Goal: Task Accomplishment & Management: Manage account settings

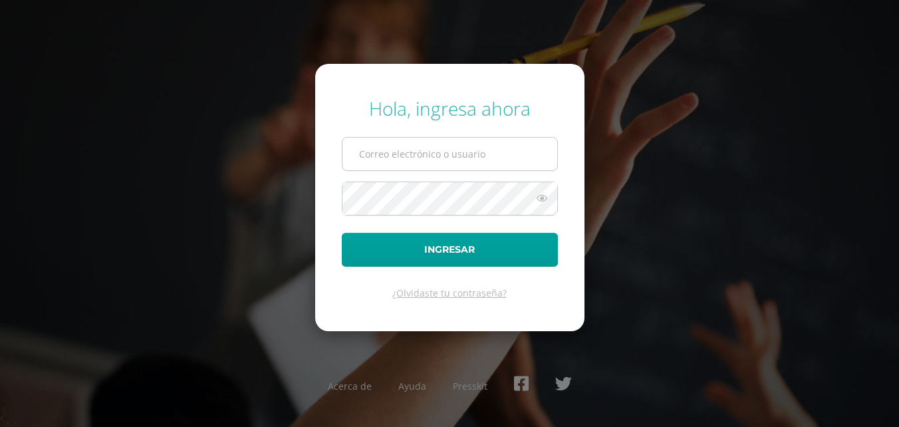
click at [493, 151] on input "text" at bounding box center [449, 154] width 215 height 33
type input "lortiz@colegiost.edu.gt"
click at [342, 233] on button "Ingresar" at bounding box center [450, 250] width 216 height 34
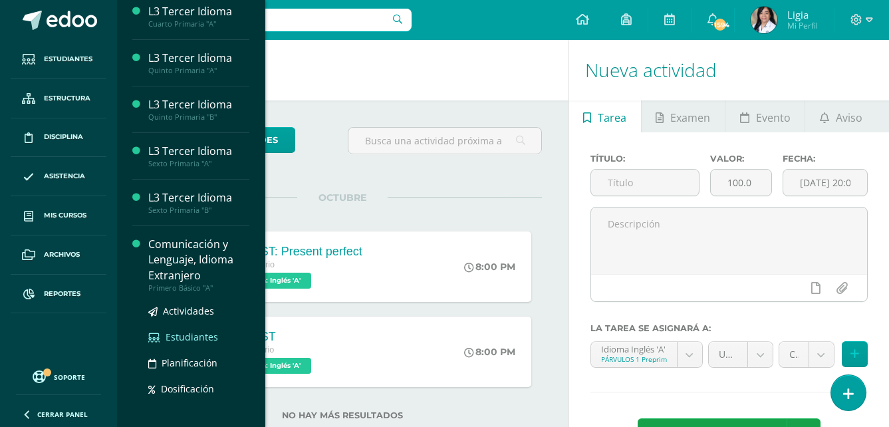
scroll to position [332, 0]
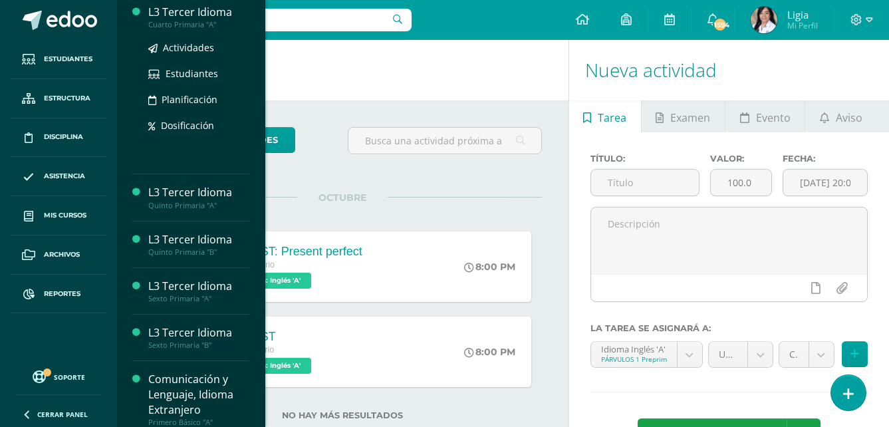
click at [201, 29] on div "Cuarto Primaria "A"" at bounding box center [198, 24] width 101 height 9
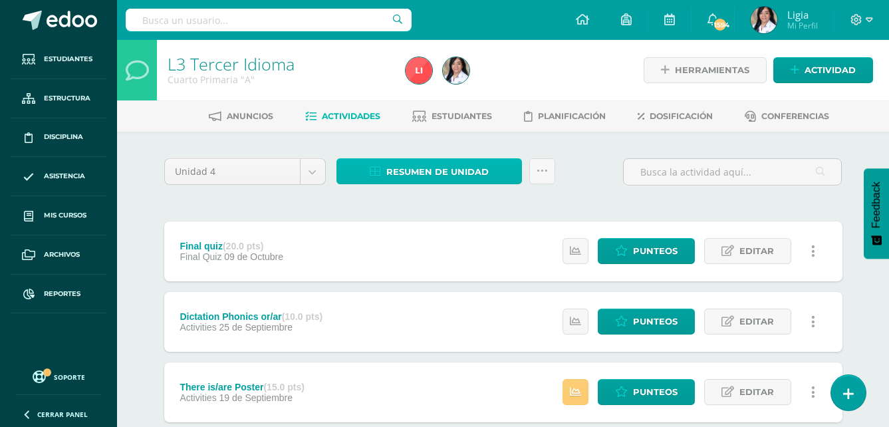
click at [411, 161] on span "Resumen de unidad" at bounding box center [437, 172] width 102 height 25
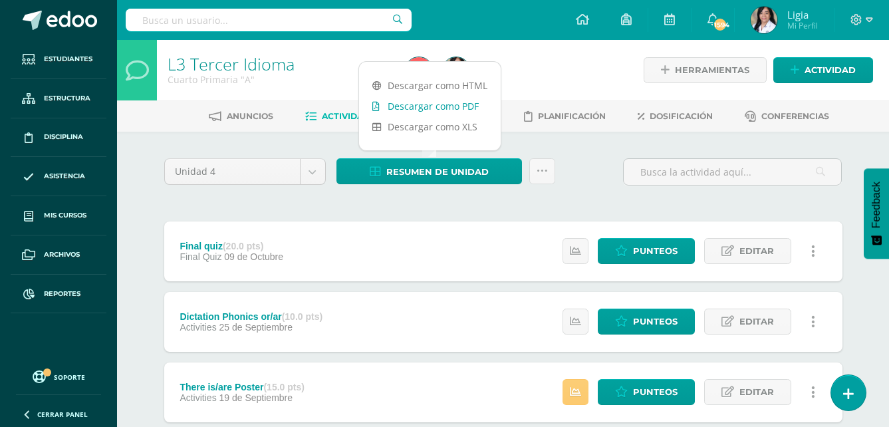
click at [422, 107] on link "Descargar como PDF" at bounding box center [430, 106] width 142 height 21
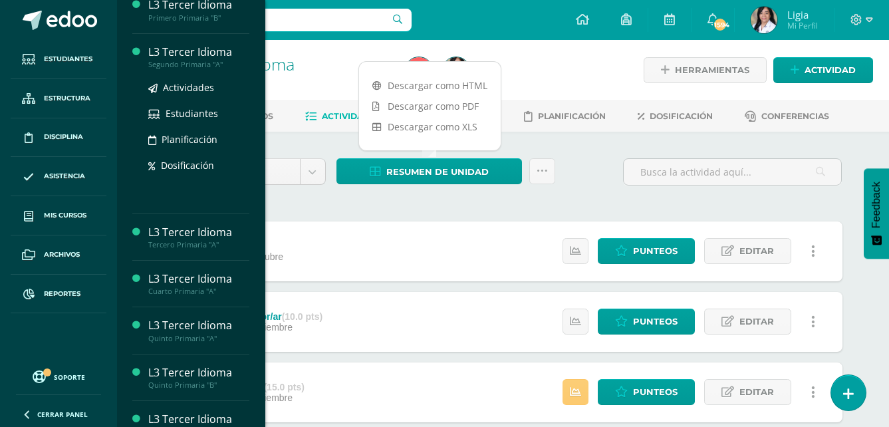
scroll to position [266, 0]
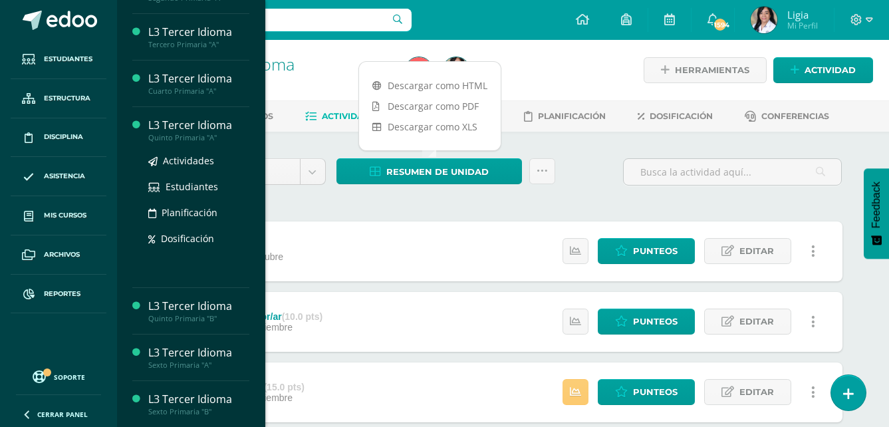
click at [207, 142] on div "Quinto Primaria "A"" at bounding box center [198, 137] width 101 height 9
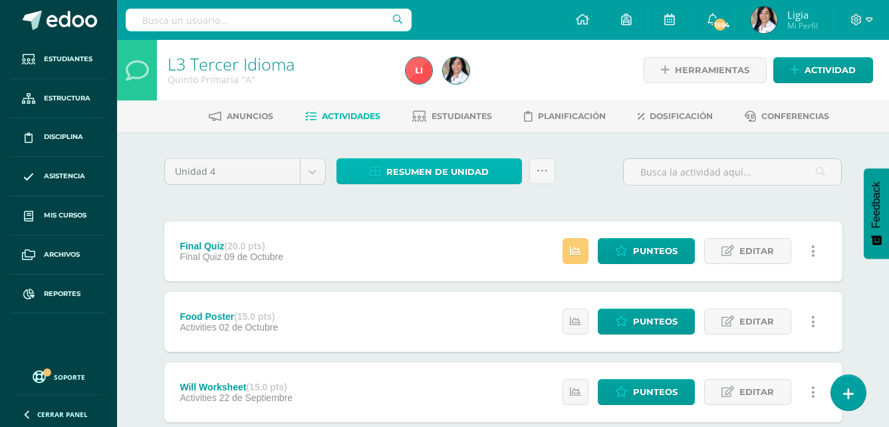
click at [466, 177] on span "Resumen de unidad" at bounding box center [437, 172] width 102 height 25
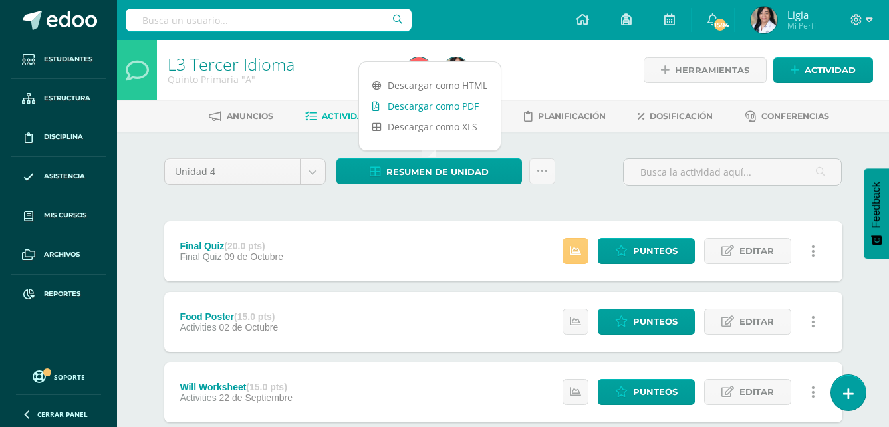
click at [465, 108] on link "Descargar como PDF" at bounding box center [430, 106] width 142 height 21
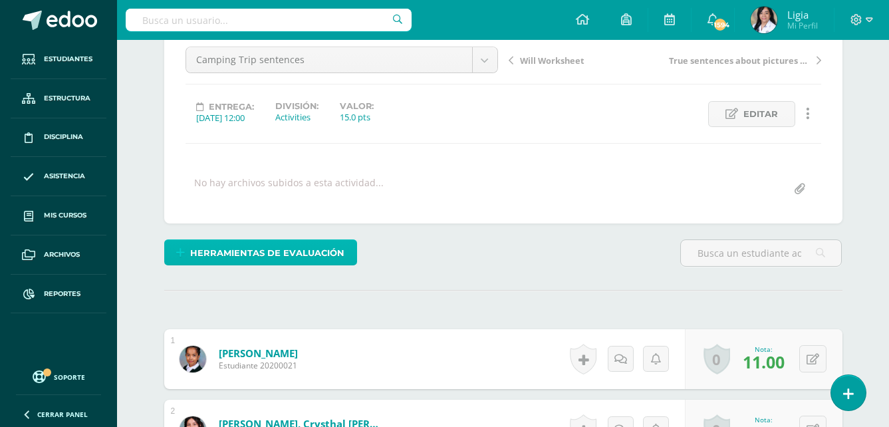
click at [298, 262] on span "Herramientas de evaluación" at bounding box center [267, 253] width 154 height 25
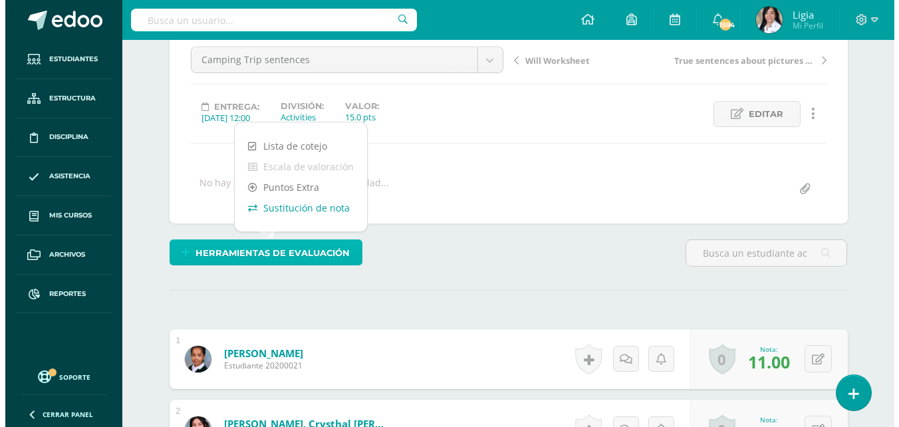
scroll to position [134, 0]
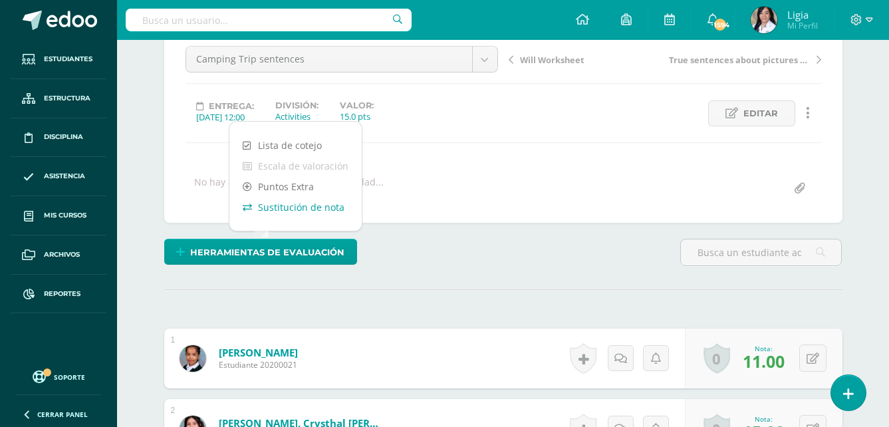
click at [321, 211] on link "Sustitución de nota" at bounding box center [295, 207] width 132 height 21
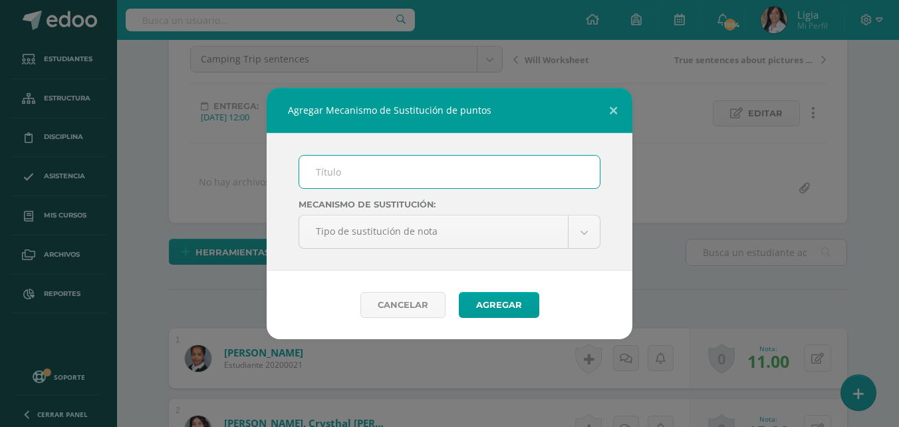
click at [338, 175] on input "text" at bounding box center [449, 172] width 300 height 33
type input "Plan de mejoramiento"
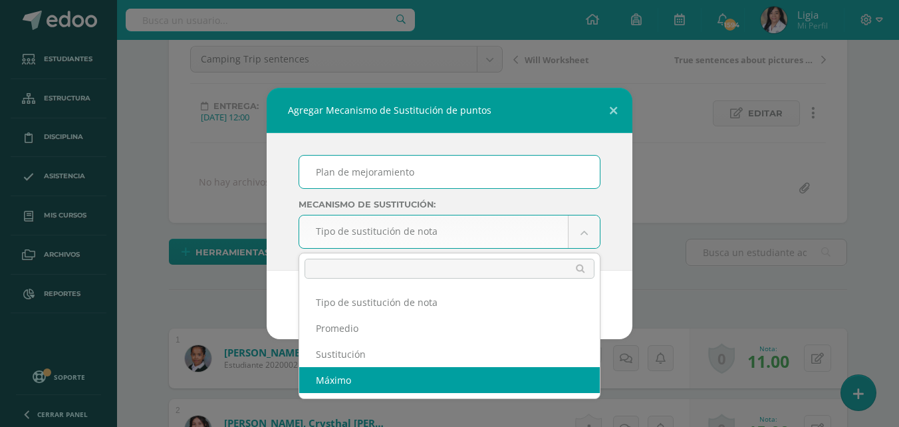
scroll to position [134, 0]
select select "maximum"
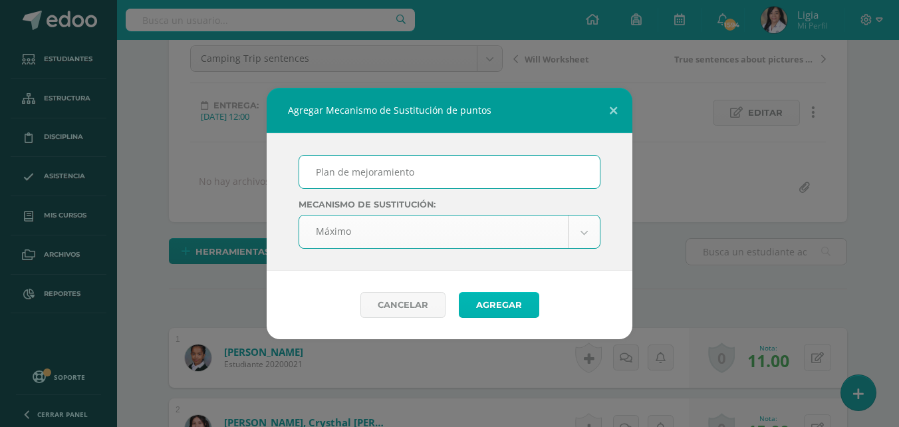
click at [496, 300] on button "Agregar" at bounding box center [499, 305] width 80 height 26
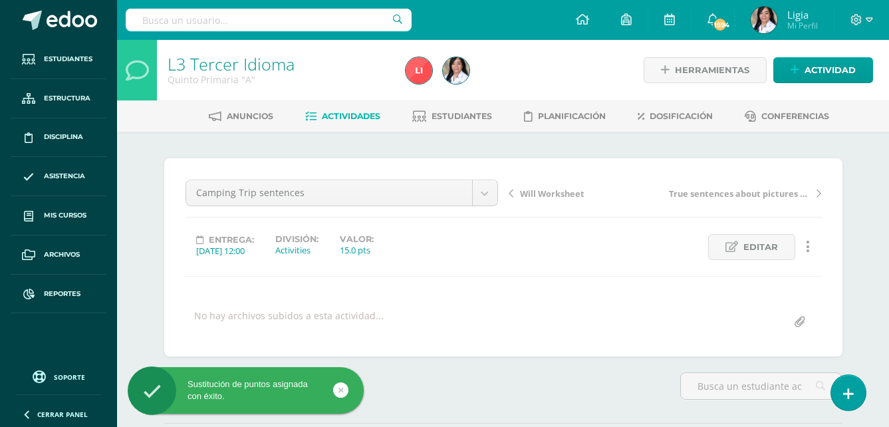
click at [552, 192] on span "Will Worksheet" at bounding box center [552, 193] width 64 height 12
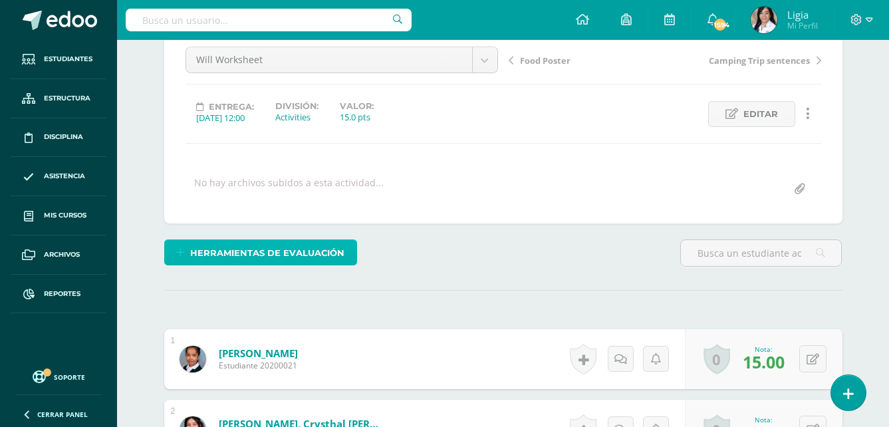
click at [326, 258] on span "Herramientas de evaluación" at bounding box center [267, 253] width 154 height 25
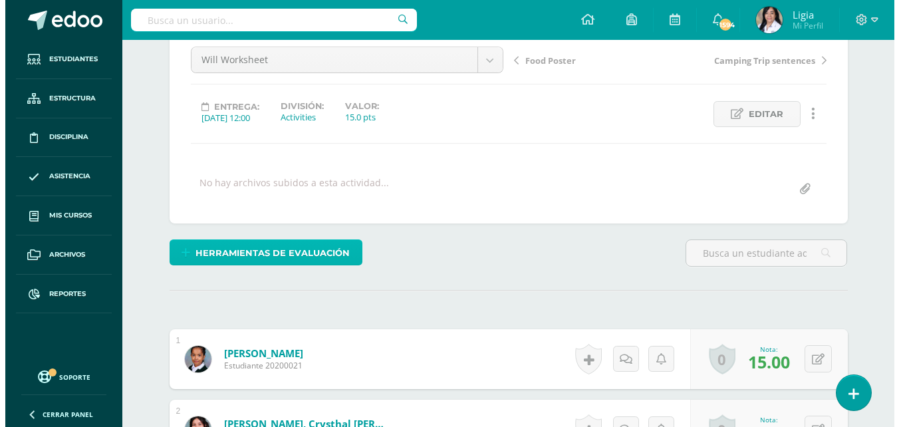
scroll to position [134, 0]
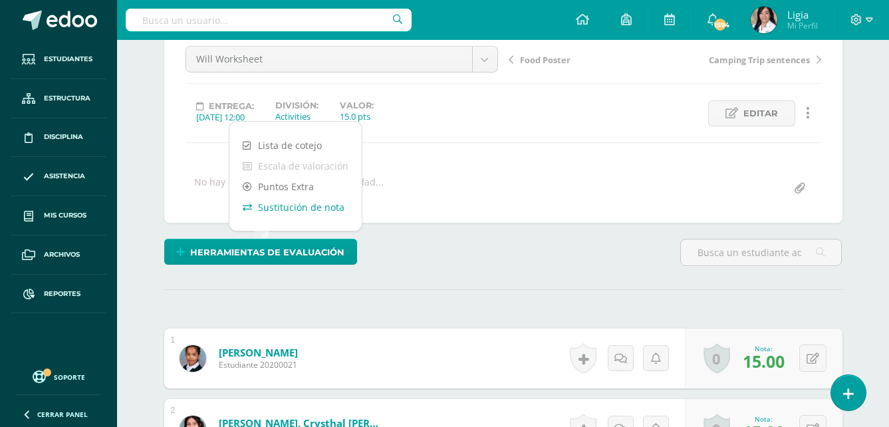
click at [330, 213] on link "Sustitución de nota" at bounding box center [295, 207] width 132 height 21
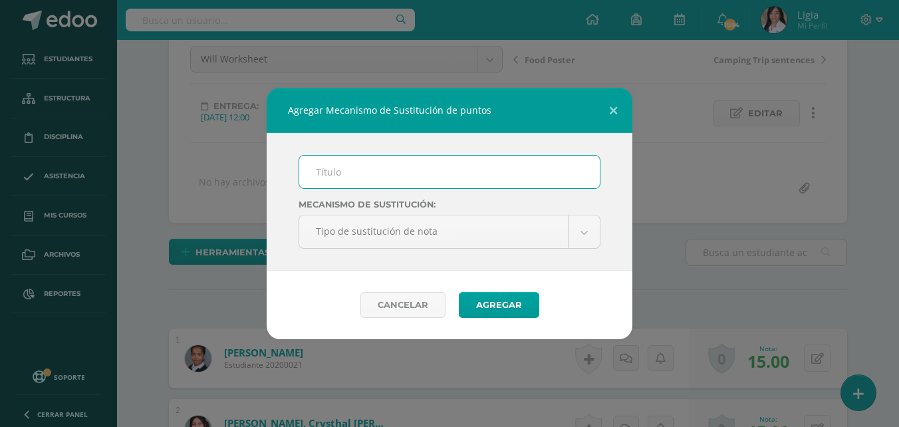
click at [383, 171] on input "text" at bounding box center [449, 172] width 300 height 33
type input "Plan de mejoramiento"
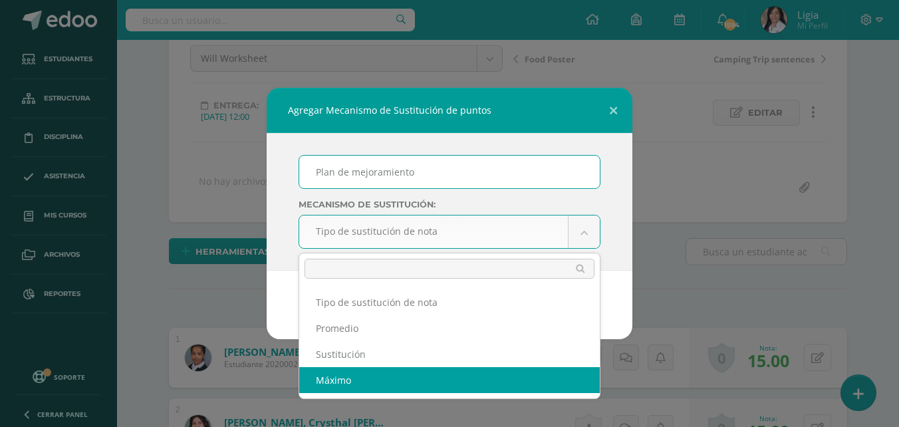
scroll to position [135, 0]
select select "maximum"
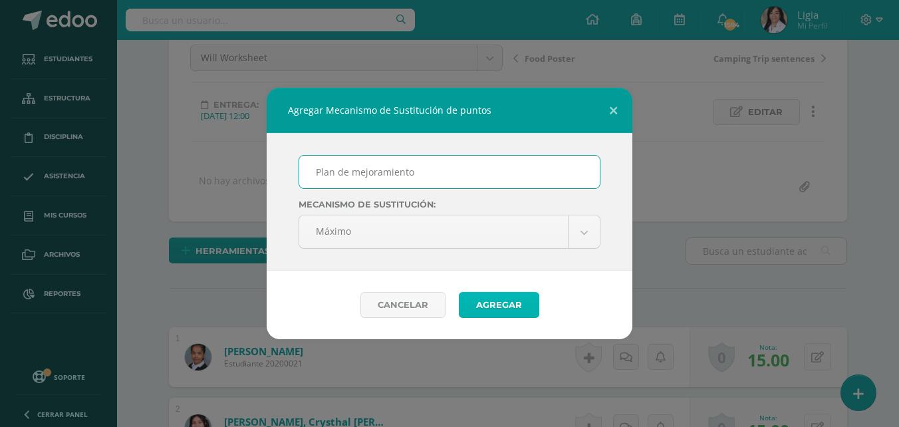
click at [515, 300] on button "Agregar" at bounding box center [499, 305] width 80 height 26
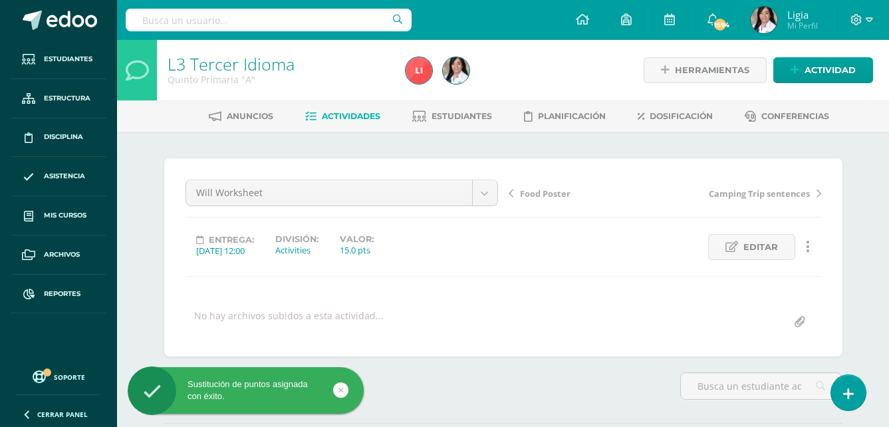
click at [538, 190] on span "Food Poster" at bounding box center [545, 193] width 51 height 12
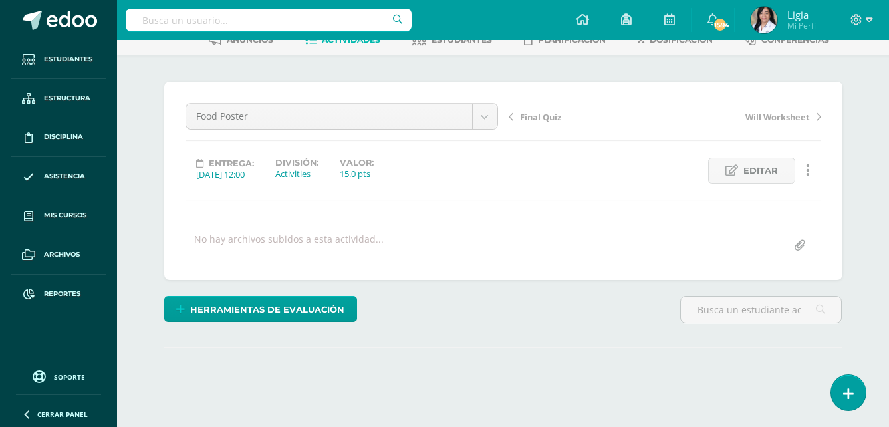
scroll to position [133, 0]
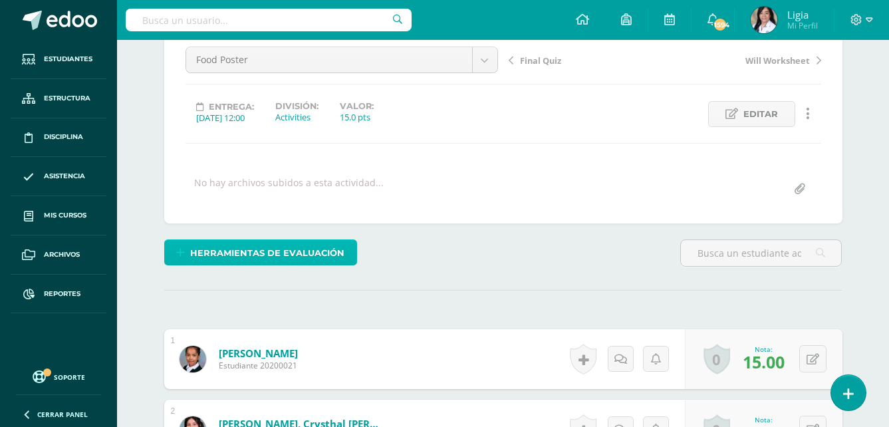
click at [262, 247] on span "Herramientas de evaluación" at bounding box center [267, 253] width 154 height 25
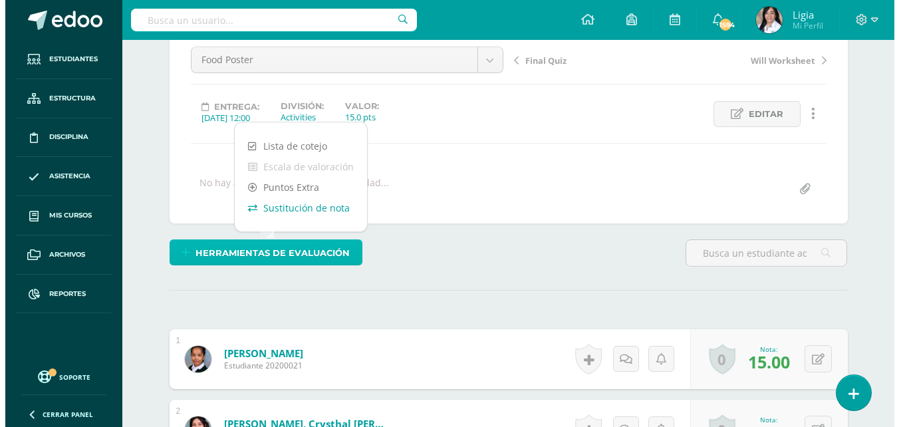
scroll to position [134, 0]
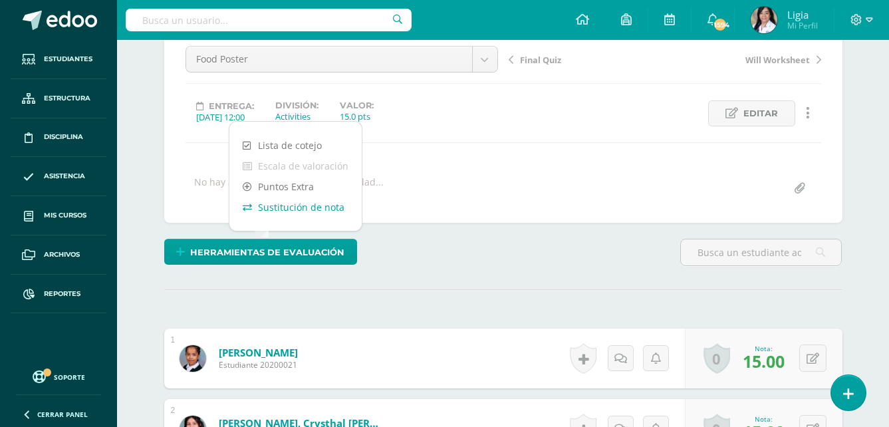
click at [297, 213] on link "Sustitución de nota" at bounding box center [295, 207] width 132 height 21
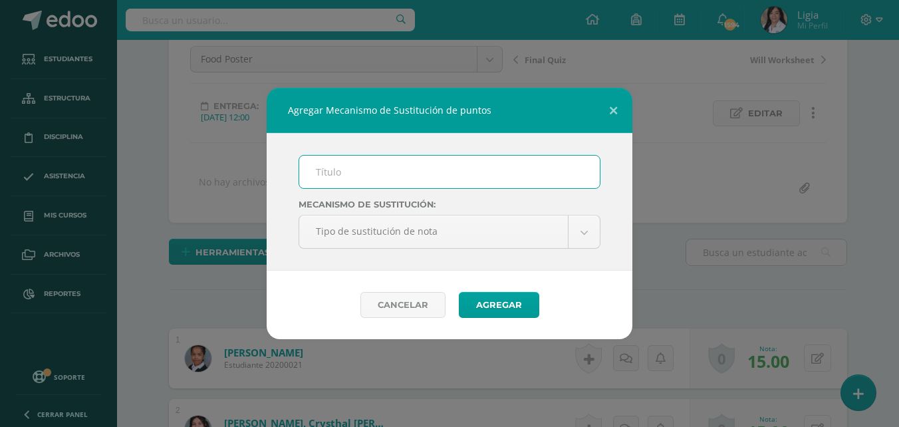
click at [366, 171] on input "text" at bounding box center [449, 172] width 300 height 33
type input "Plan de mejoramiento"
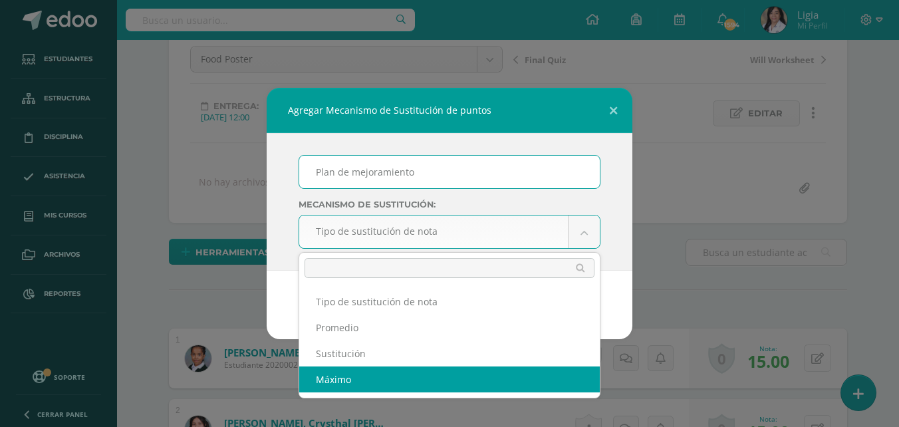
select select "maximum"
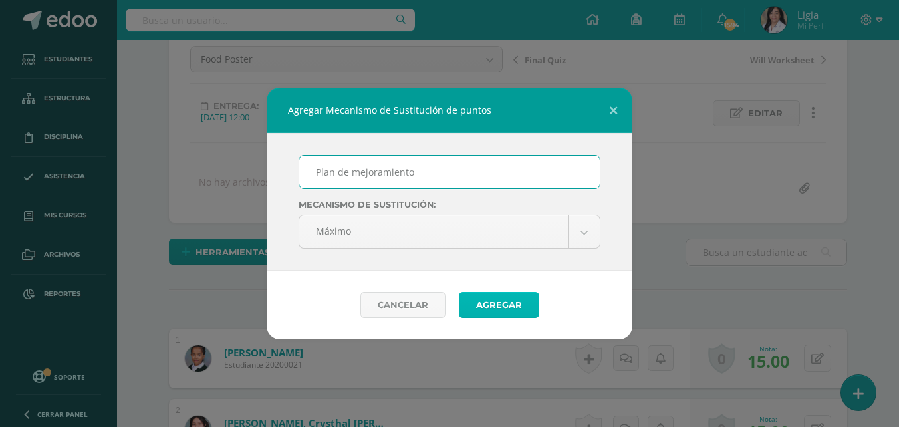
click at [520, 299] on button "Agregar" at bounding box center [499, 305] width 80 height 26
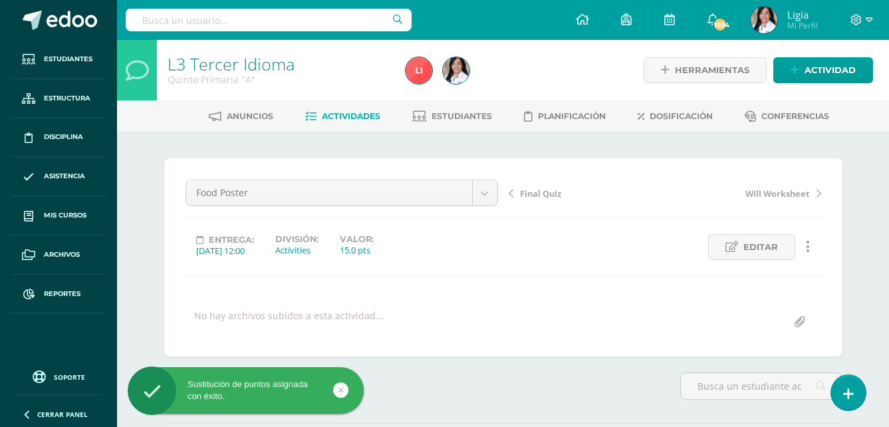
click at [356, 119] on span "Actividades" at bounding box center [351, 116] width 58 height 10
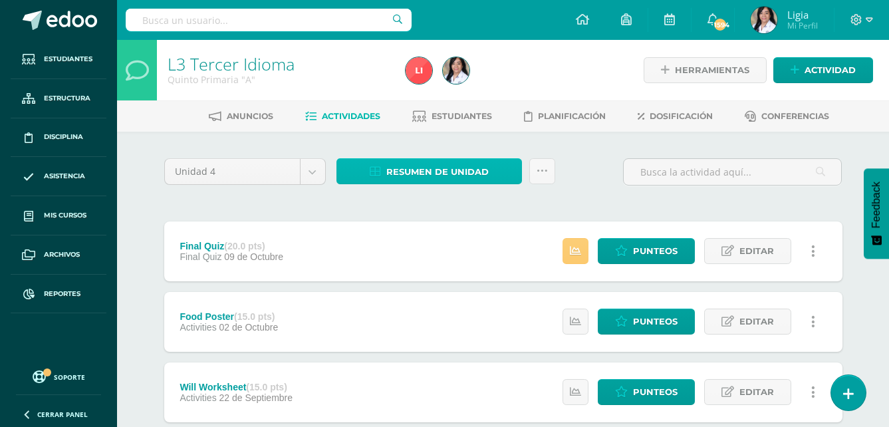
click at [450, 164] on span "Resumen de unidad" at bounding box center [437, 172] width 102 height 25
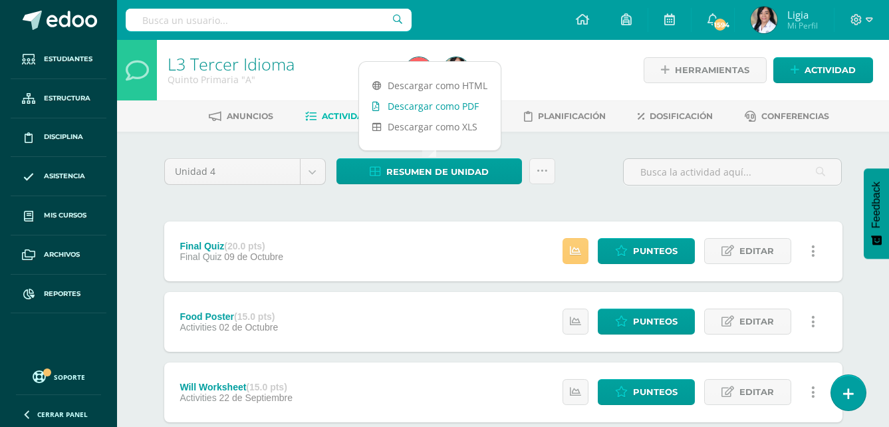
click at [476, 104] on link "Descargar como PDF" at bounding box center [430, 106] width 142 height 21
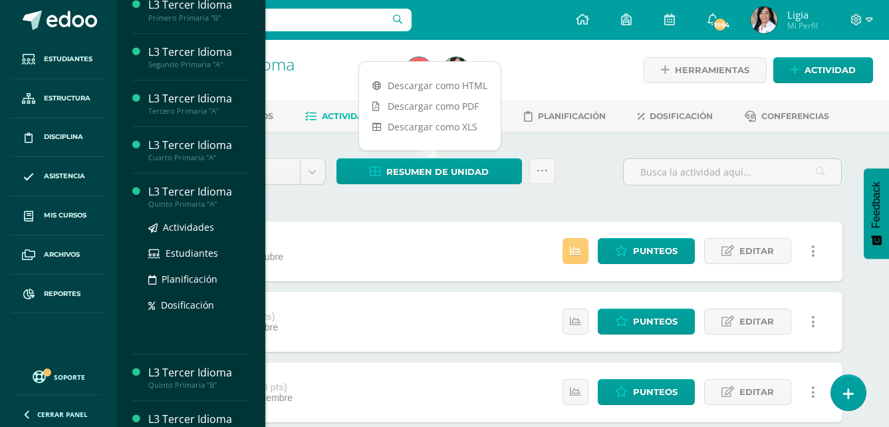
scroll to position [266, 0]
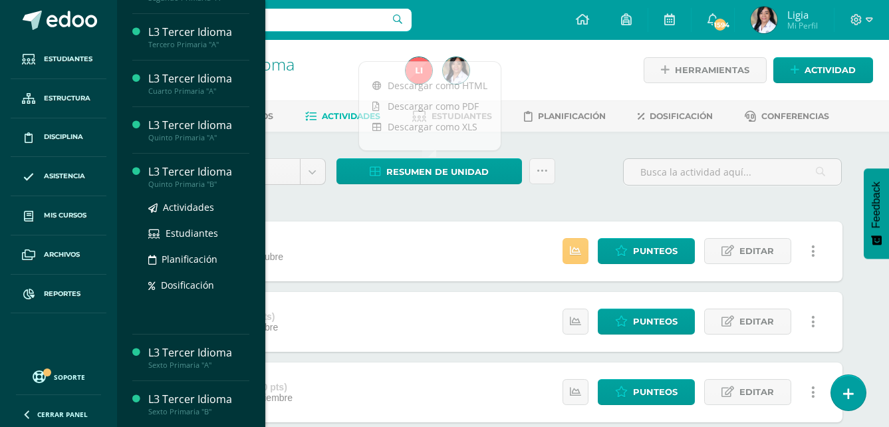
click at [209, 189] on div "Quinto Primaria "B"" at bounding box center [198, 183] width 101 height 9
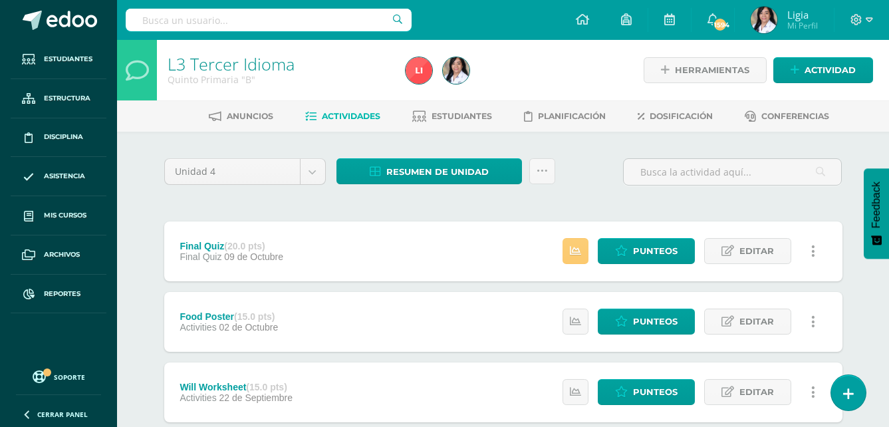
click at [462, 185] on div "Resumen de unidad Descargar como HTML Descargar como PDF Descargar como XLS Sub…" at bounding box center [445, 177] width 229 height 38
click at [465, 178] on span "Resumen de unidad" at bounding box center [437, 172] width 102 height 25
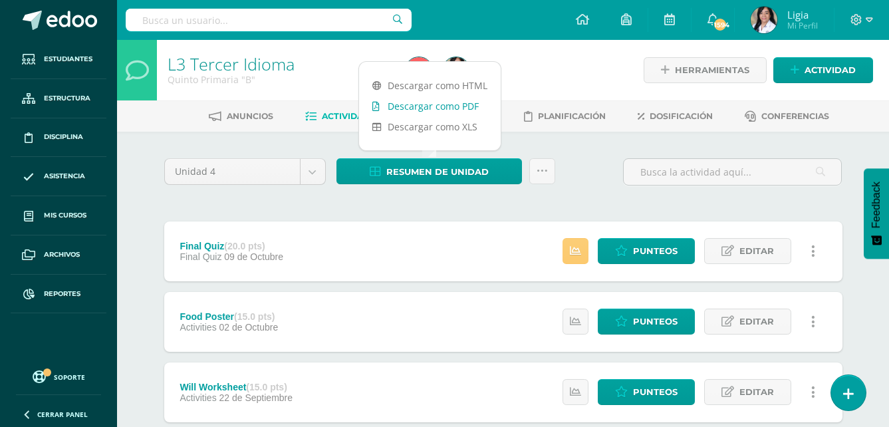
click at [472, 103] on link "Descargar como PDF" at bounding box center [430, 106] width 142 height 21
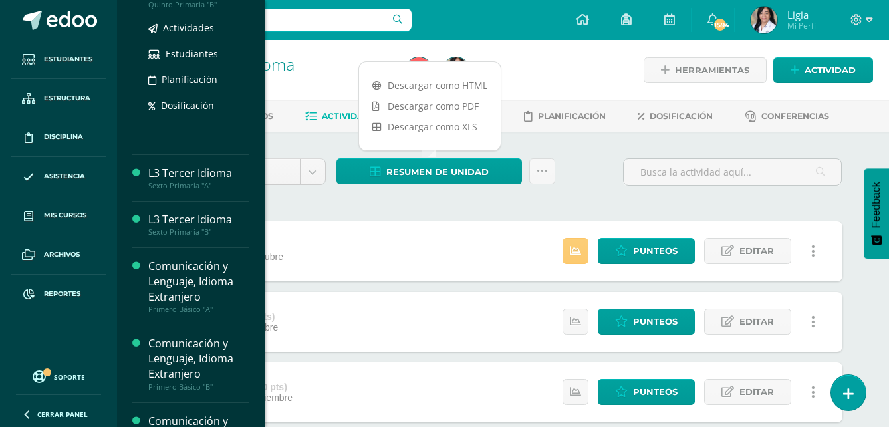
scroll to position [465, 0]
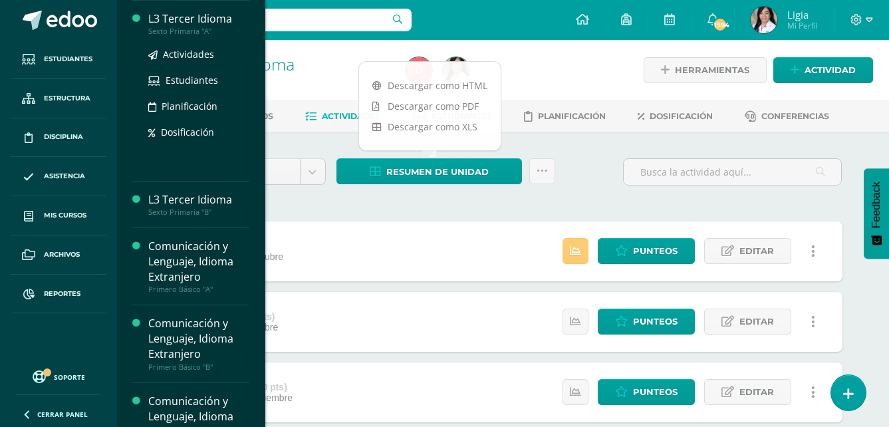
click at [199, 36] on div "Sexto Primaria "A"" at bounding box center [198, 31] width 101 height 9
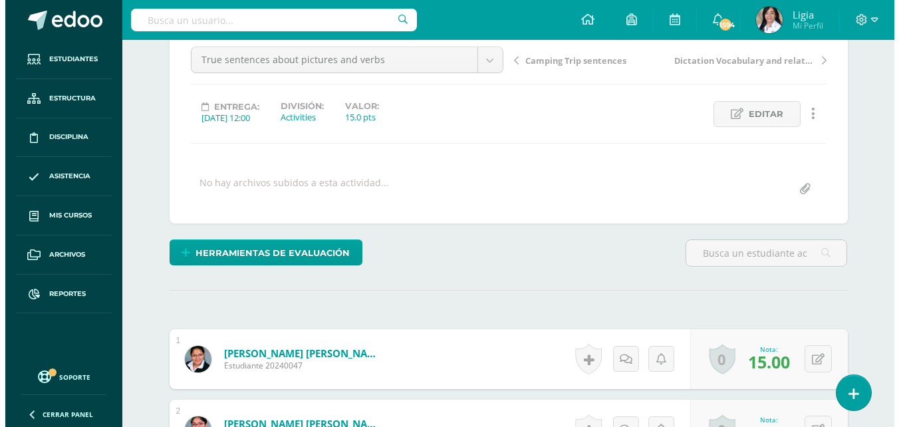
scroll to position [134, 0]
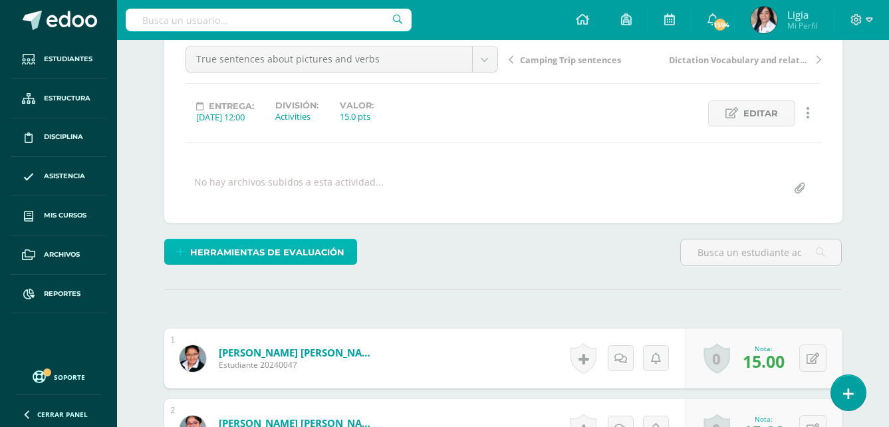
click at [332, 261] on span "Herramientas de evaluación" at bounding box center [267, 252] width 154 height 25
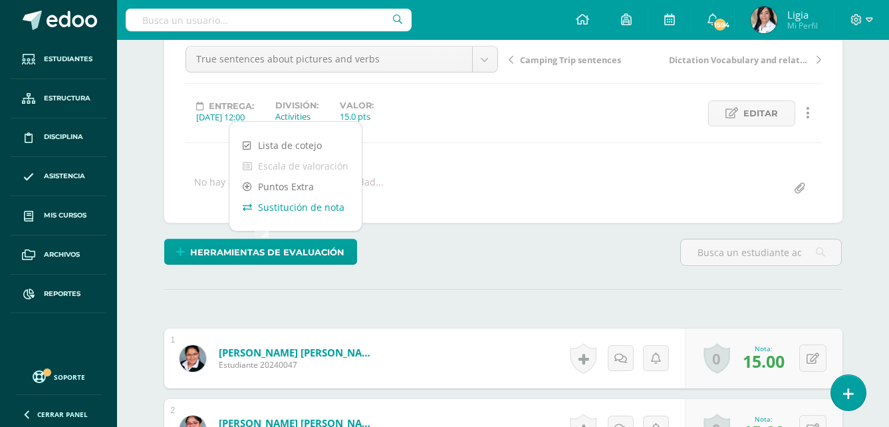
click at [323, 207] on link "Sustitución de nota" at bounding box center [295, 207] width 132 height 21
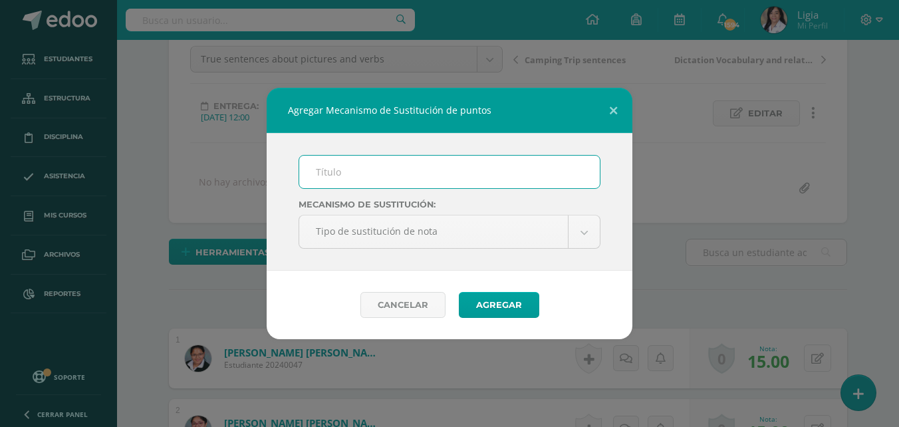
click at [374, 174] on input "text" at bounding box center [449, 172] width 300 height 33
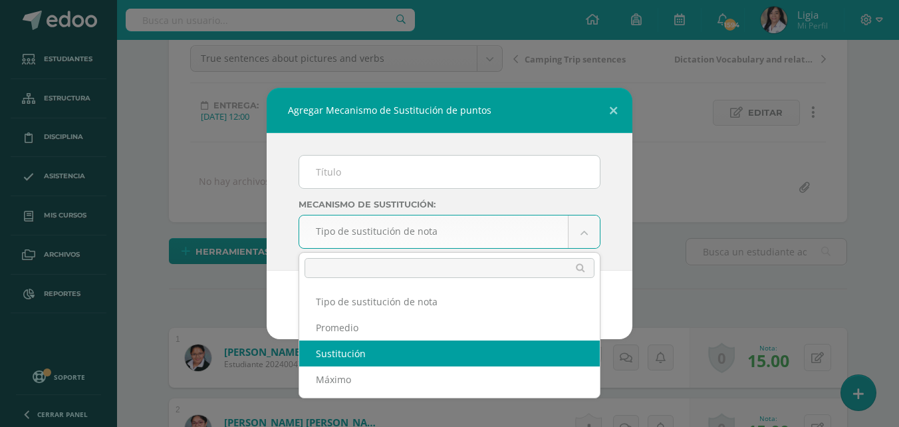
scroll to position [135, 0]
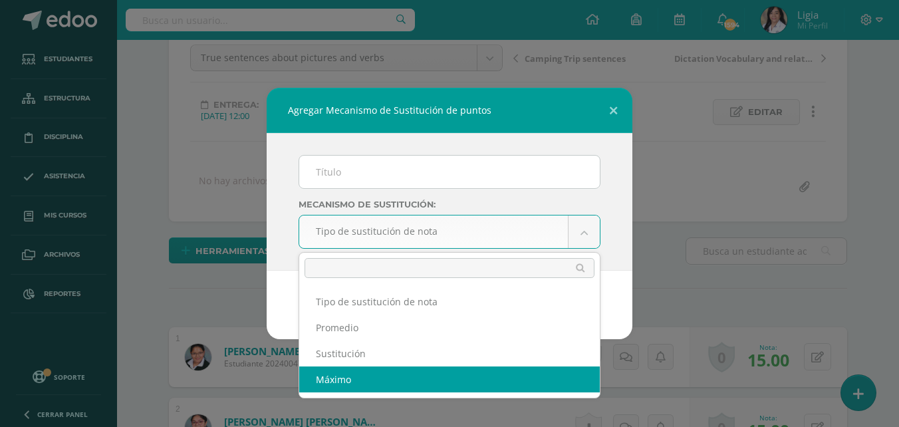
select select "maximum"
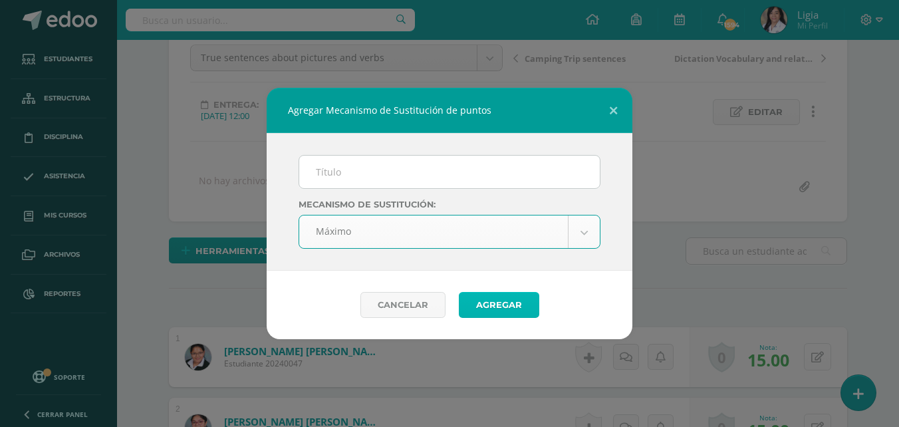
click at [488, 304] on button "Agregar" at bounding box center [499, 305] width 80 height 26
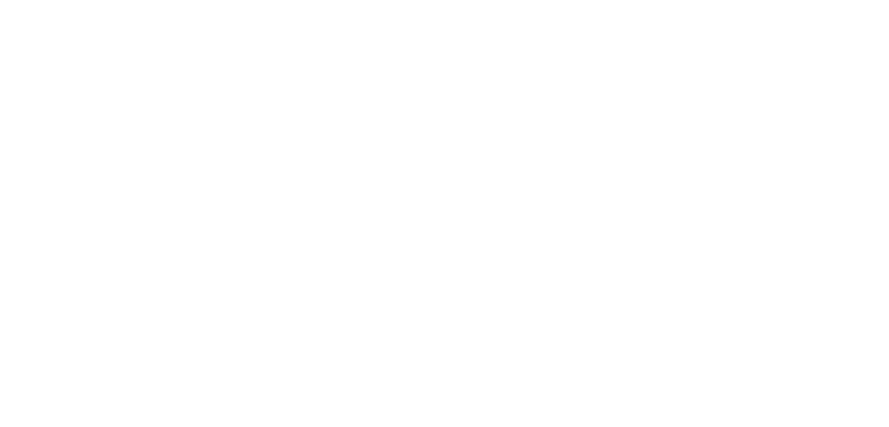
click at [0, 0] on html at bounding box center [0, 0] width 0 height 0
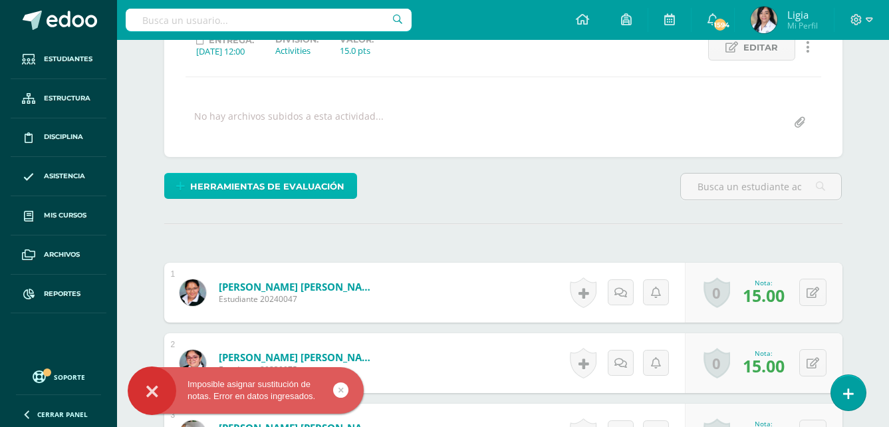
click at [317, 187] on span "Herramientas de evaluación" at bounding box center [267, 186] width 154 height 25
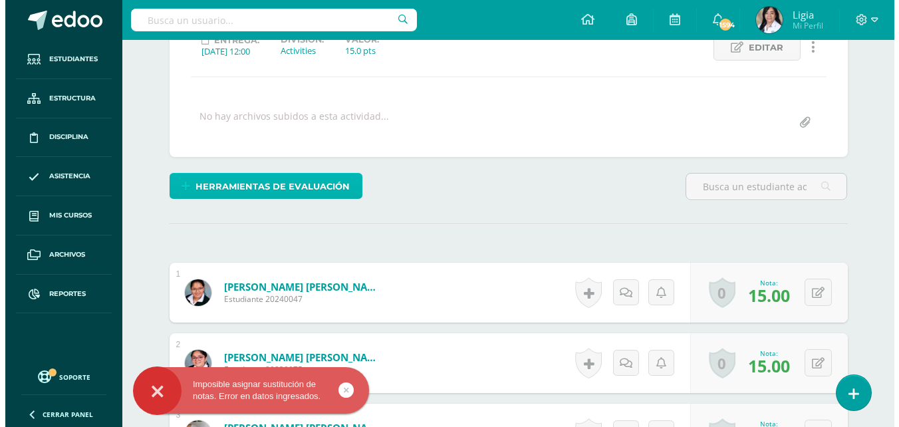
scroll to position [200, 0]
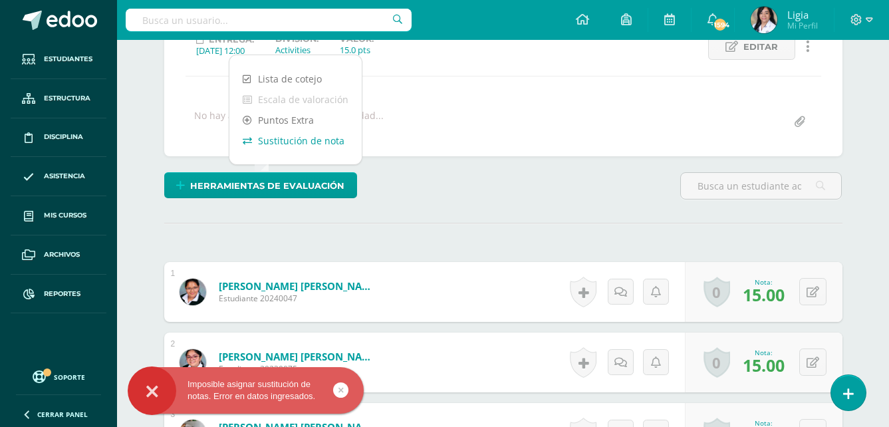
click at [320, 146] on link "Sustitución de nota" at bounding box center [295, 140] width 132 height 21
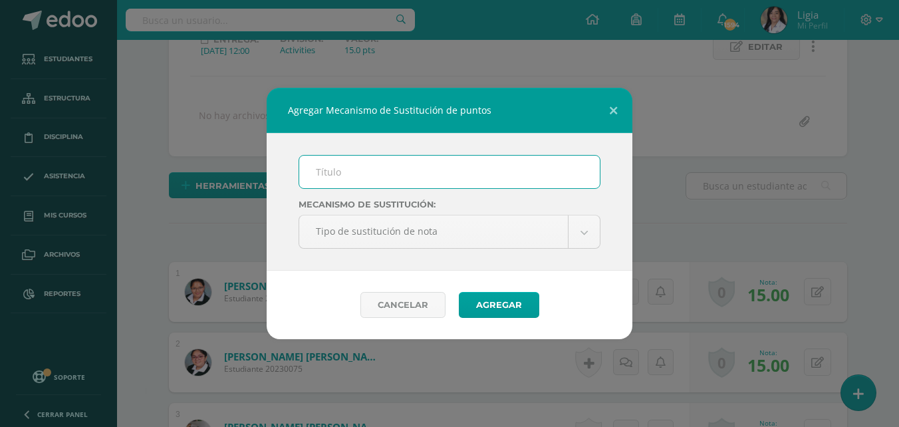
click at [340, 169] on input "text" at bounding box center [449, 172] width 300 height 33
type input "Plan de mejoramiento"
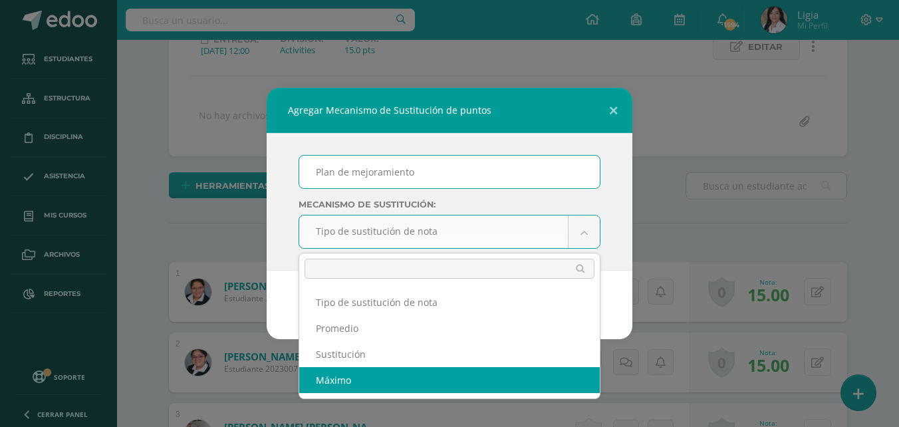
scroll to position [201, 0]
select select "maximum"
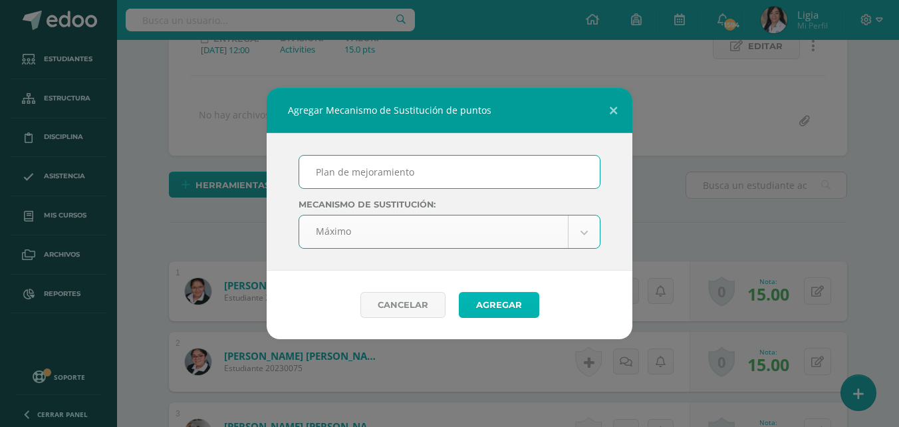
click at [485, 310] on button "Agregar" at bounding box center [499, 305] width 80 height 26
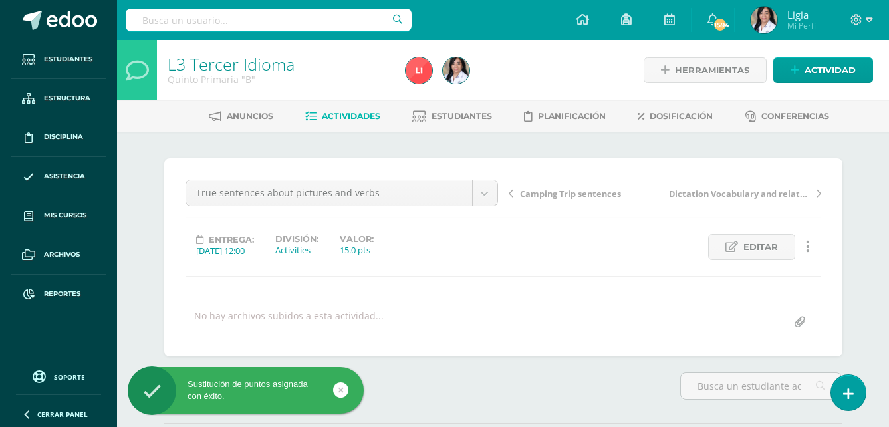
click at [548, 194] on span "Camping Trip sentences" at bounding box center [570, 193] width 101 height 12
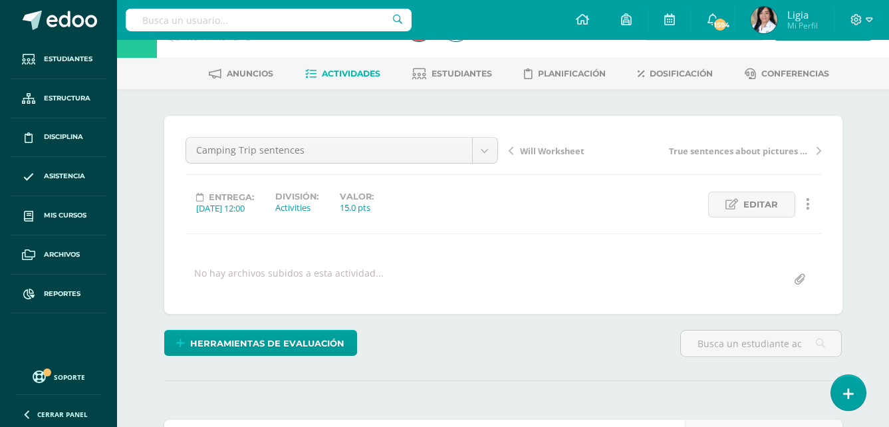
scroll to position [66, 0]
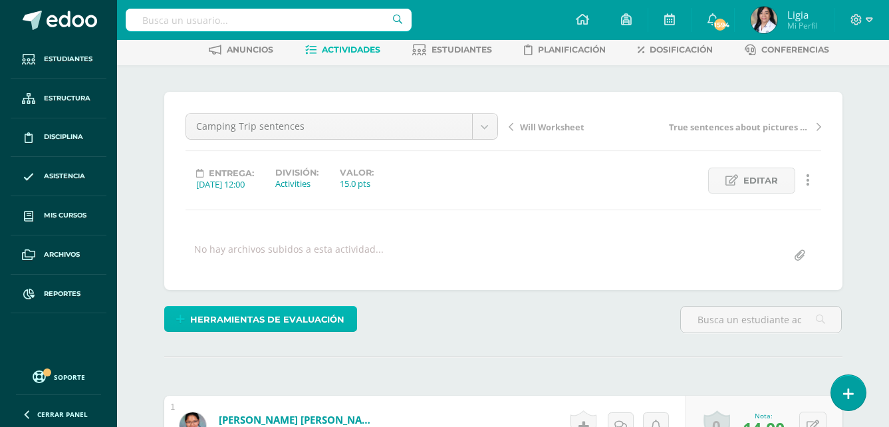
click at [329, 314] on span "Herramientas de evaluación" at bounding box center [267, 319] width 154 height 25
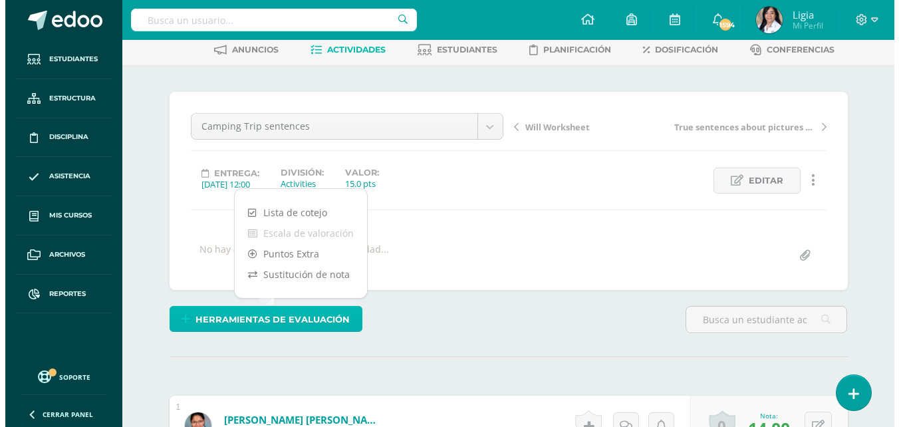
scroll to position [67, 0]
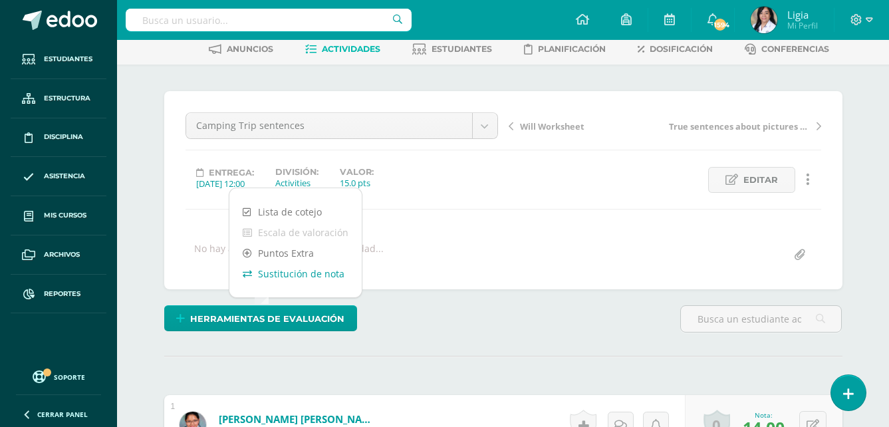
click at [334, 273] on link "Sustitución de nota" at bounding box center [295, 273] width 132 height 21
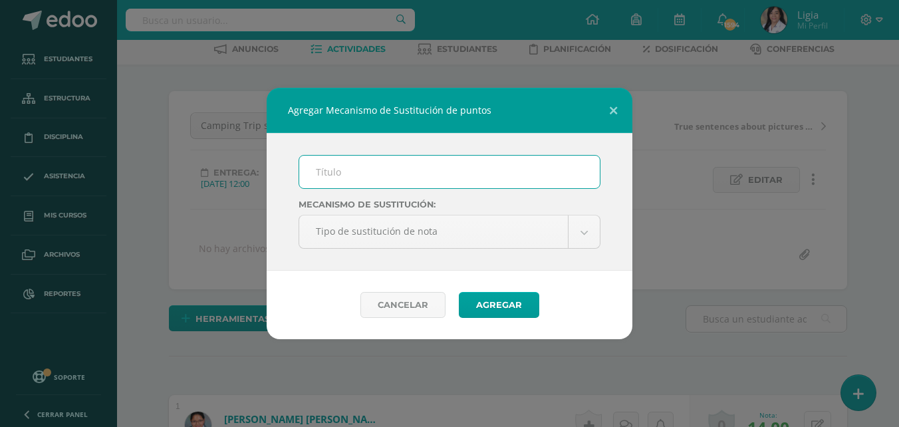
click at [382, 173] on input "text" at bounding box center [449, 172] width 300 height 33
type input "Plan de mejoramiento"
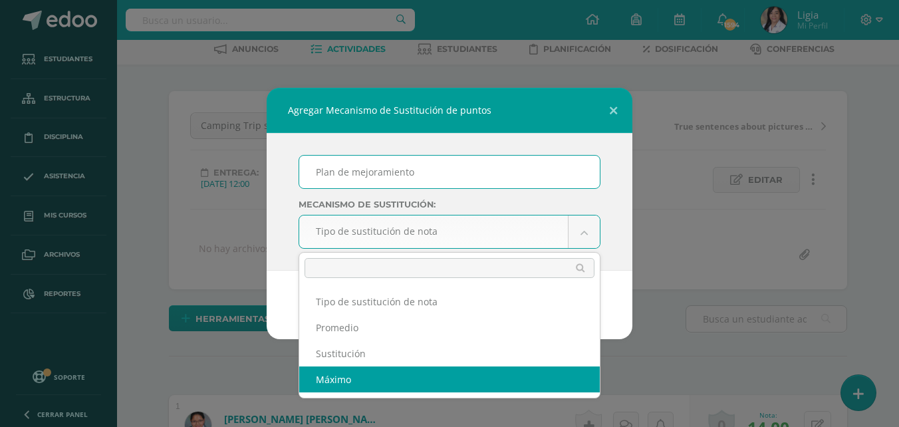
select select "maximum"
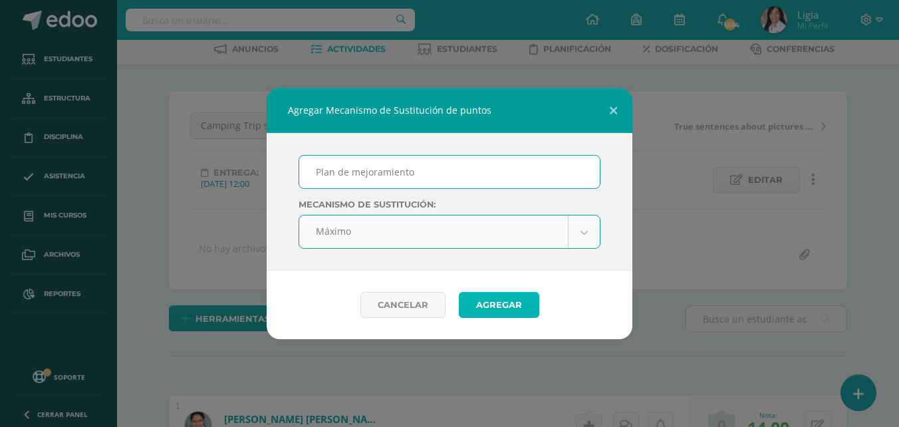
click at [474, 303] on button "Agregar" at bounding box center [499, 305] width 80 height 26
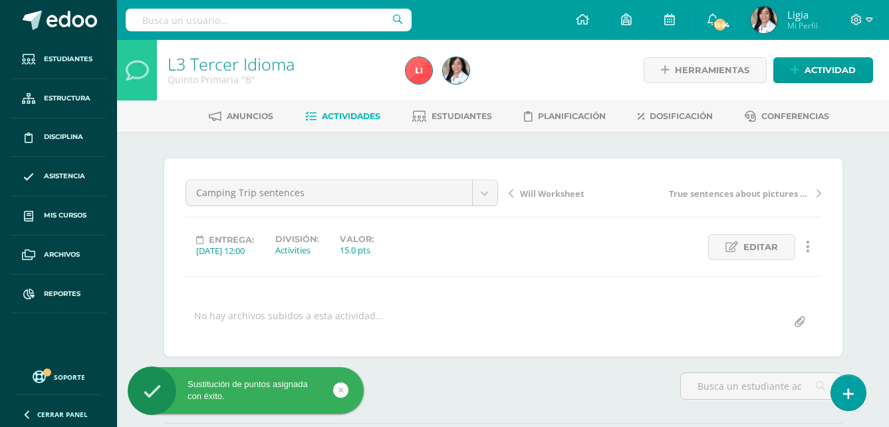
click at [561, 195] on span "Will Worksheet" at bounding box center [552, 193] width 64 height 12
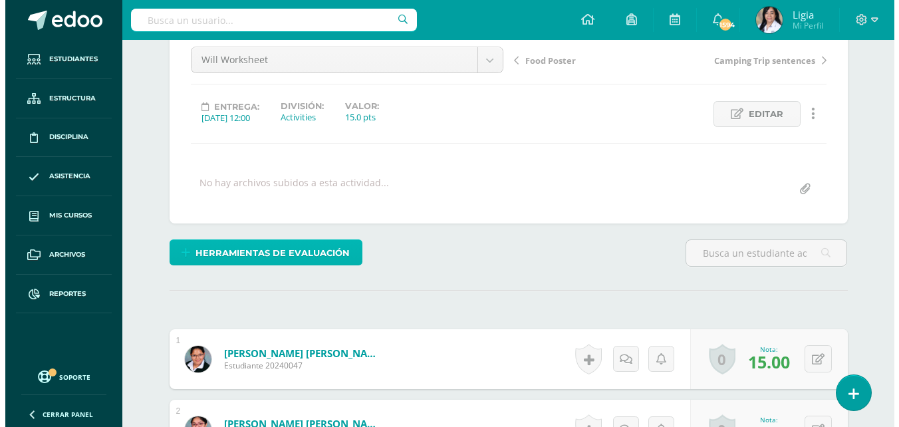
scroll to position [134, 0]
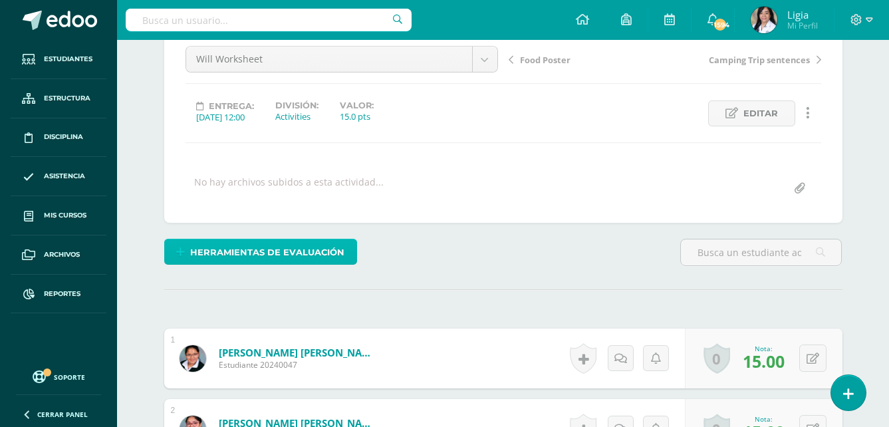
click at [334, 256] on span "Herramientas de evaluación" at bounding box center [267, 252] width 154 height 25
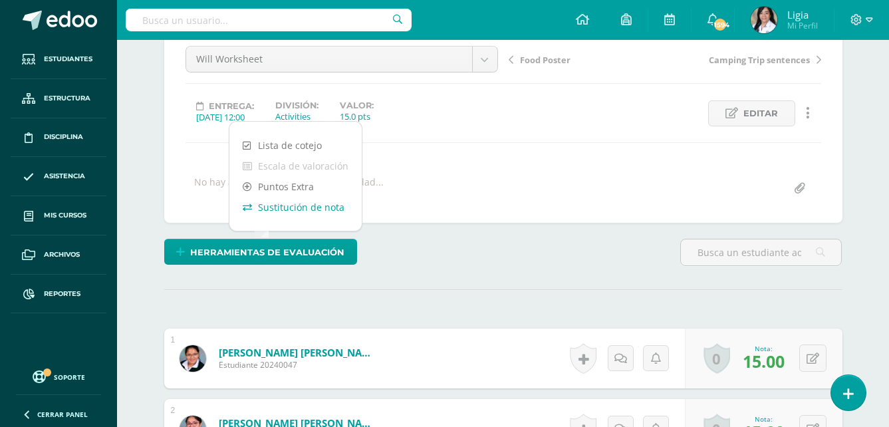
click at [338, 206] on link "Sustitución de nota" at bounding box center [295, 207] width 132 height 21
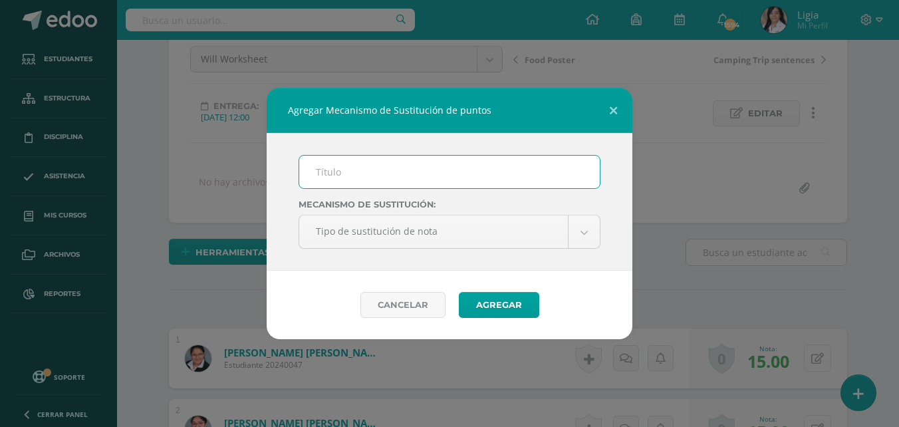
click at [376, 175] on input "text" at bounding box center [449, 172] width 300 height 33
type input "Plan de mejoramiento"
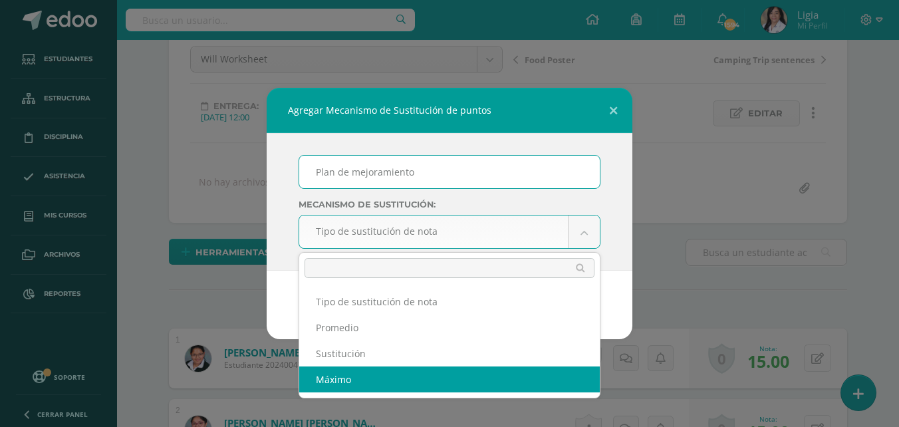
select select "maximum"
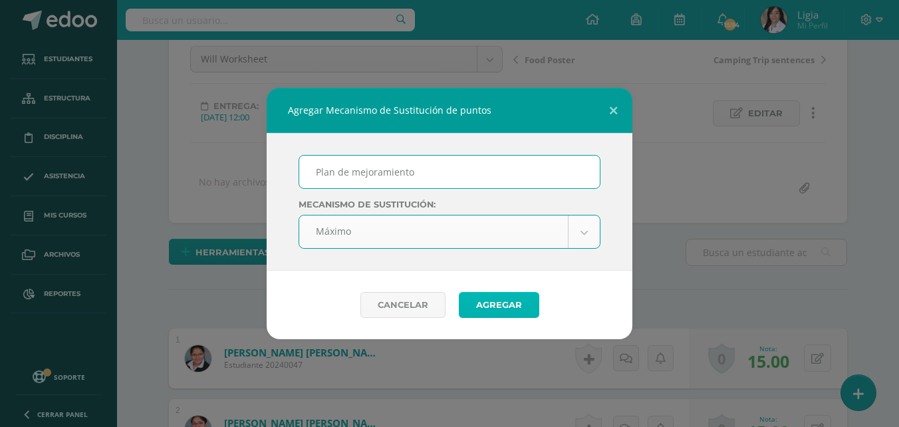
click at [464, 302] on button "Agregar" at bounding box center [499, 305] width 80 height 26
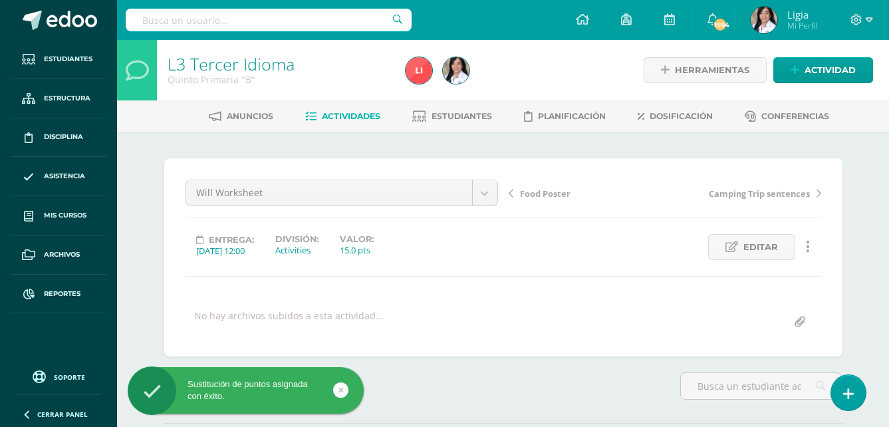
click at [537, 193] on span "Food Poster" at bounding box center [545, 193] width 51 height 12
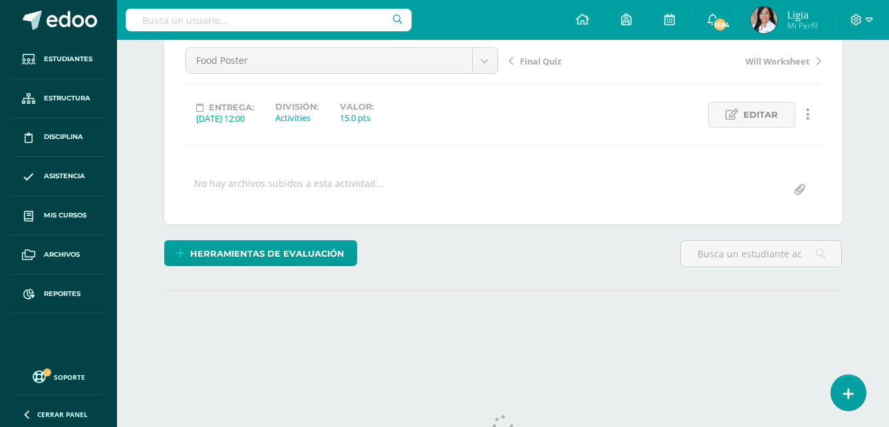
scroll to position [133, 0]
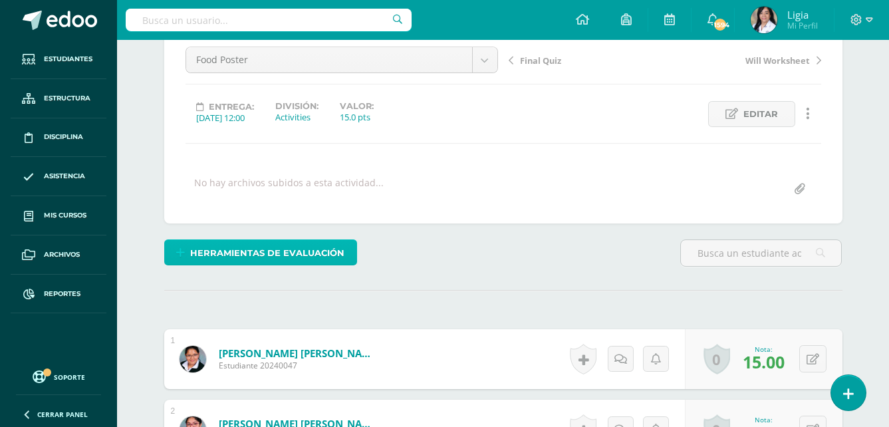
click at [334, 263] on span "Herramientas de evaluación" at bounding box center [267, 253] width 154 height 25
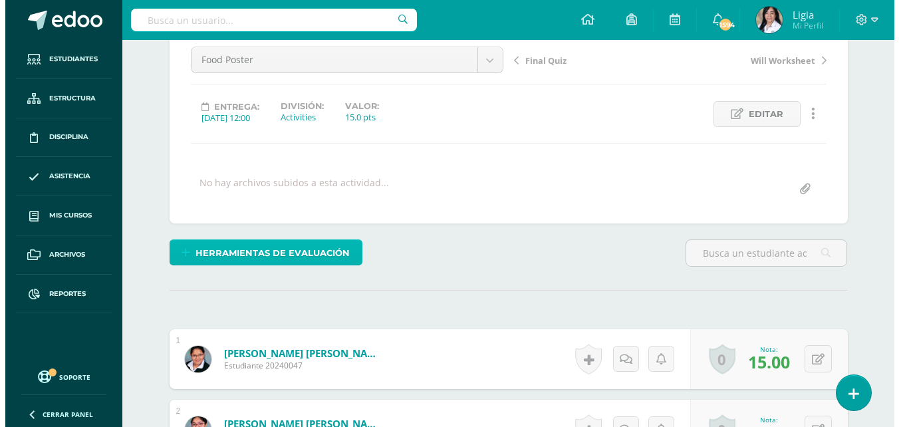
scroll to position [134, 0]
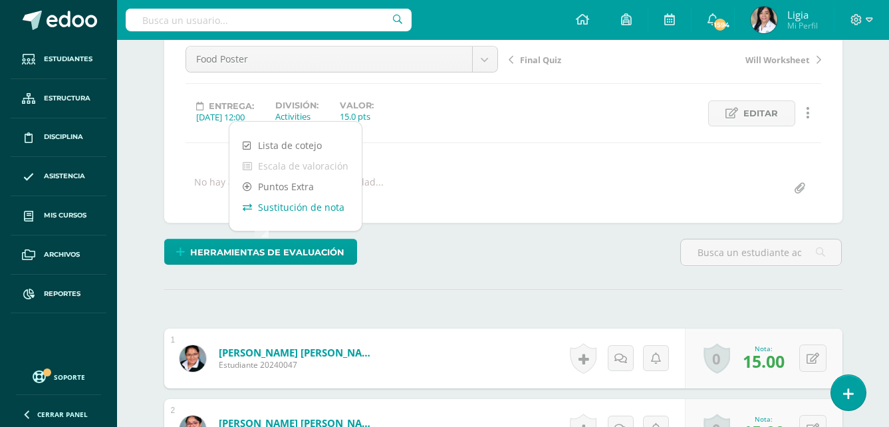
click at [326, 211] on link "Sustitución de nota" at bounding box center [295, 207] width 132 height 21
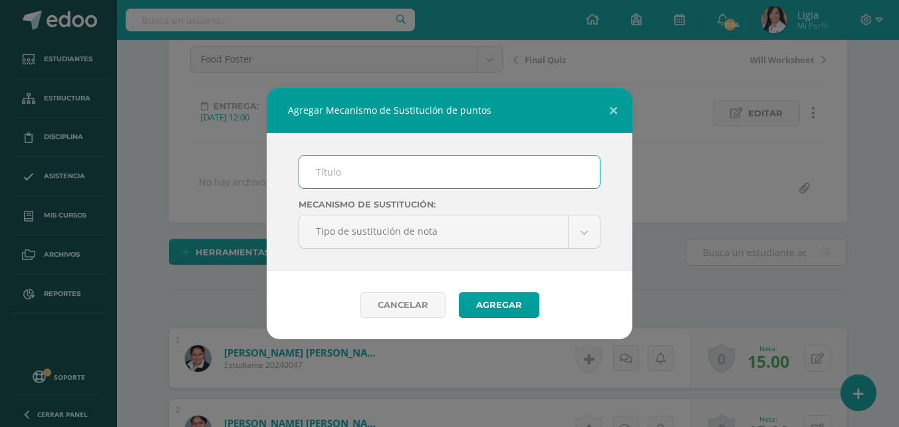
click at [355, 179] on input "text" at bounding box center [449, 172] width 300 height 33
type input "Plan de mejoramiento"
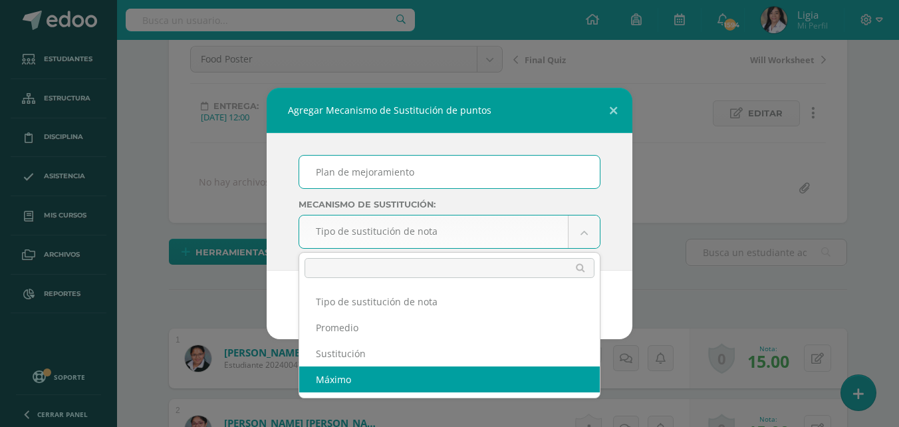
select select "maximum"
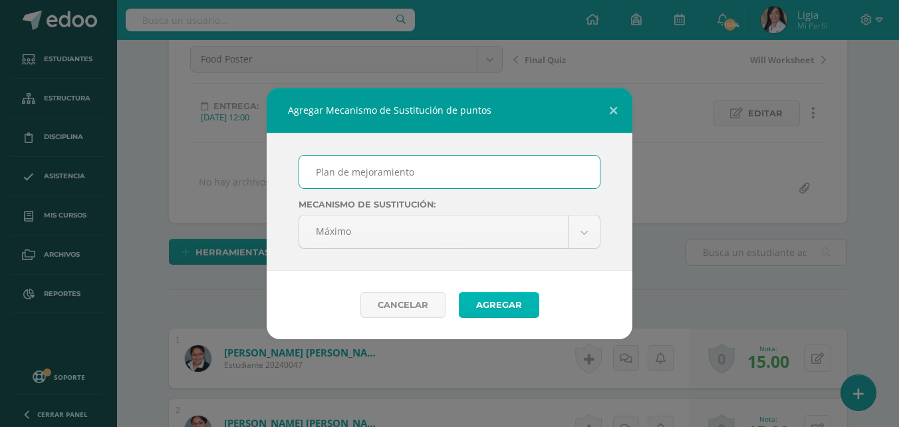
click at [480, 313] on button "Agregar" at bounding box center [499, 305] width 80 height 26
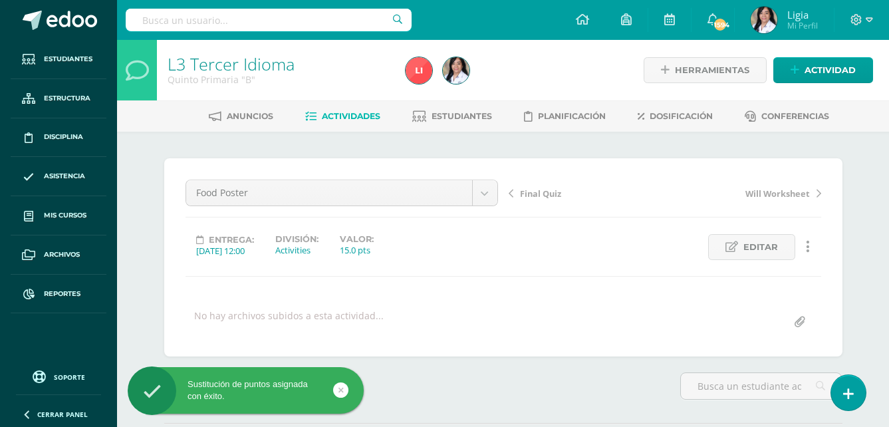
click at [359, 119] on span "Actividades" at bounding box center [351, 116] width 58 height 10
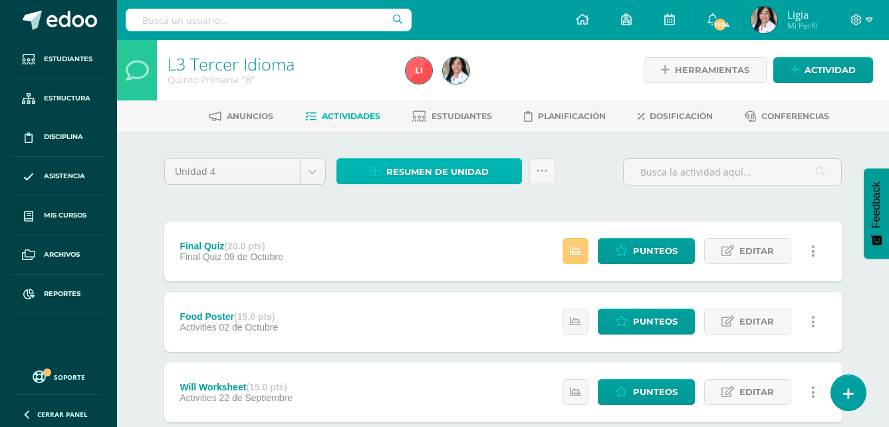
click at [451, 175] on span "Resumen de unidad" at bounding box center [437, 172] width 102 height 25
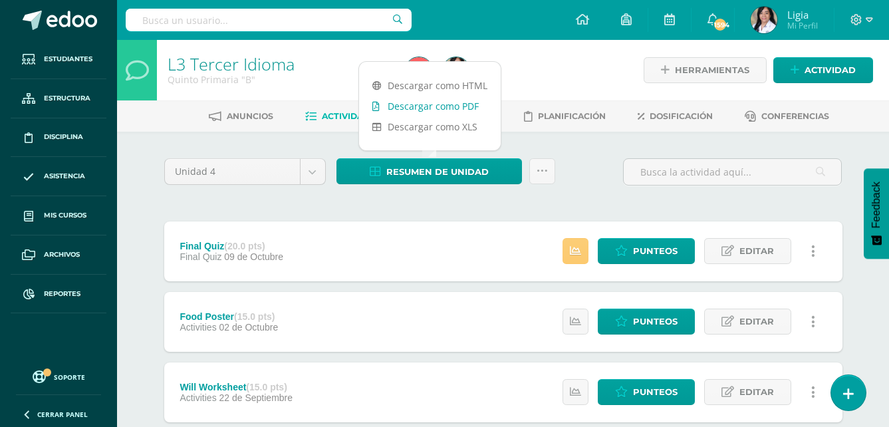
click at [460, 108] on link "Descargar como PDF" at bounding box center [430, 106] width 142 height 21
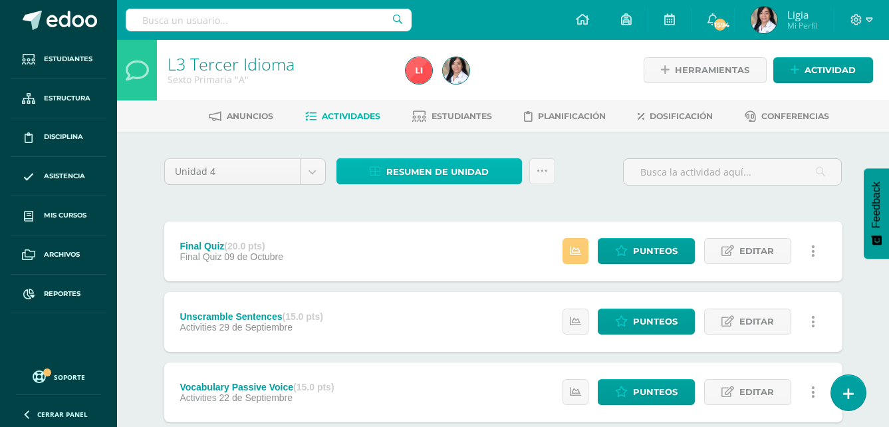
click at [450, 169] on span "Resumen de unidad" at bounding box center [437, 172] width 102 height 25
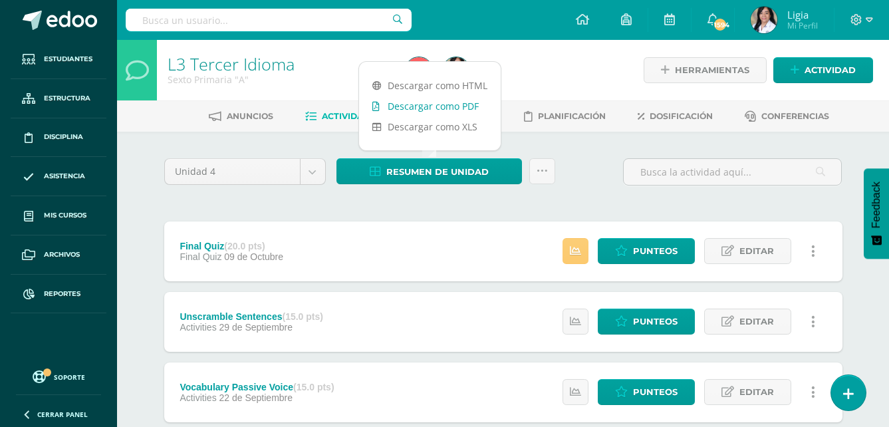
click at [459, 114] on link "Descargar como PDF" at bounding box center [430, 106] width 142 height 21
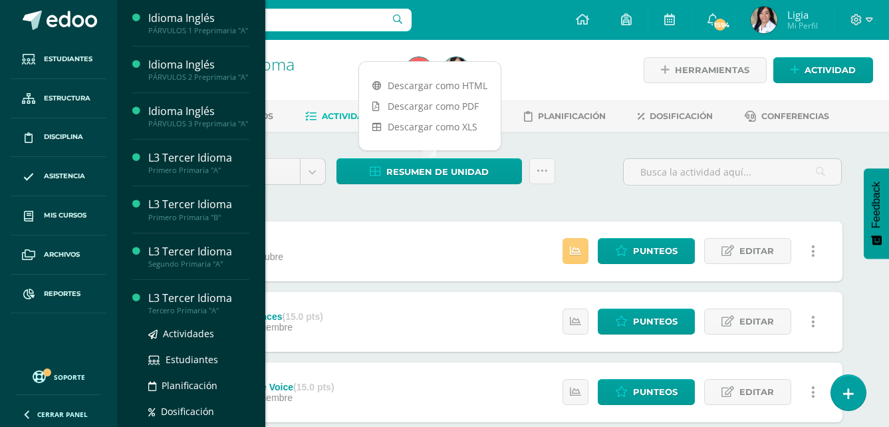
scroll to position [199, 0]
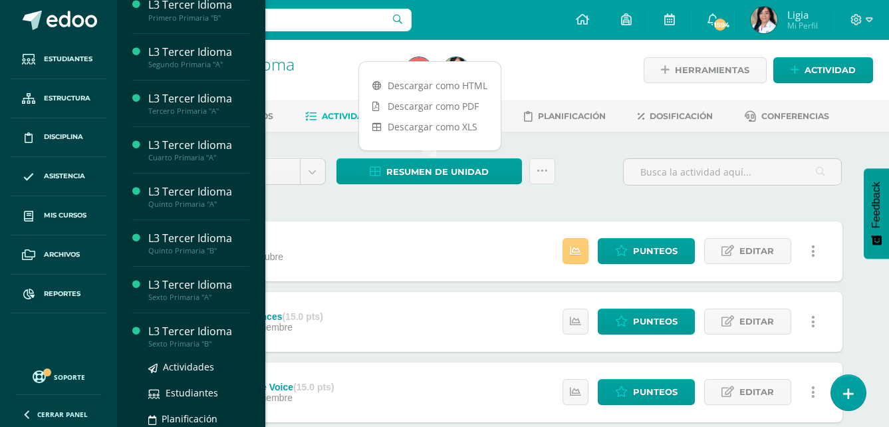
click at [190, 348] on div "Sexto Primaria "B"" at bounding box center [198, 343] width 101 height 9
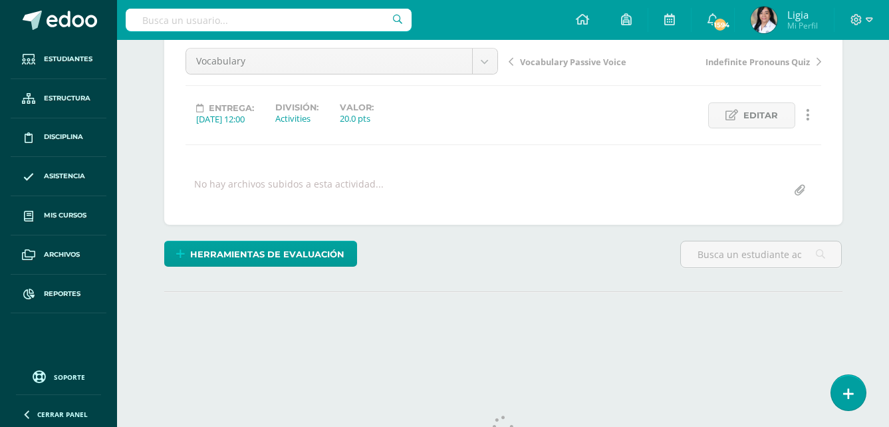
scroll to position [133, 0]
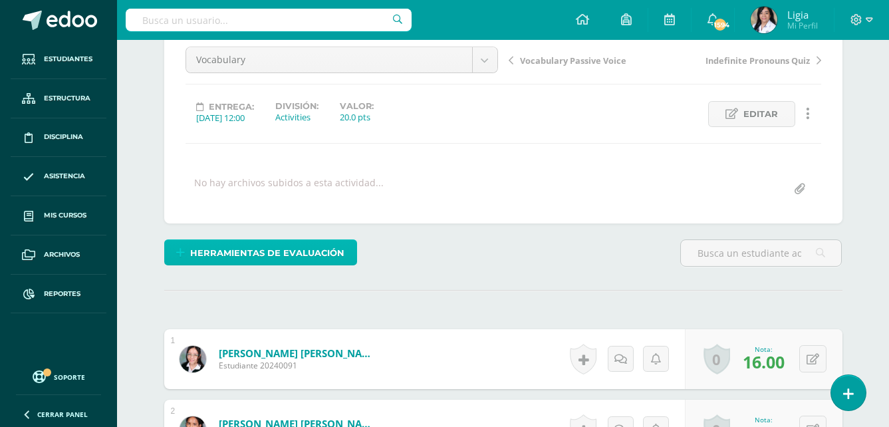
click at [345, 249] on link "Herramientas de evaluación" at bounding box center [260, 252] width 193 height 26
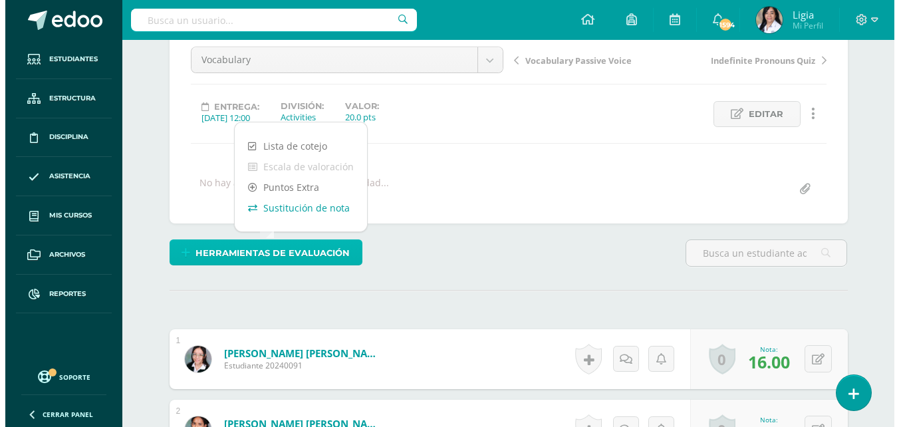
scroll to position [134, 0]
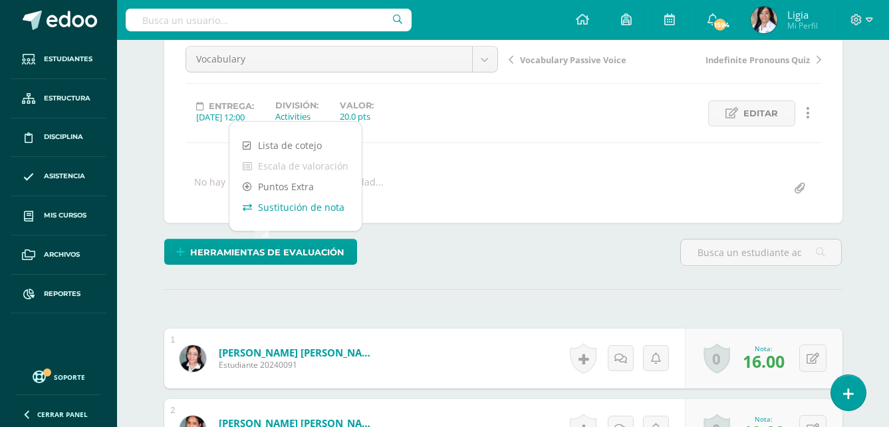
click at [335, 211] on link "Sustitución de nota" at bounding box center [295, 207] width 132 height 21
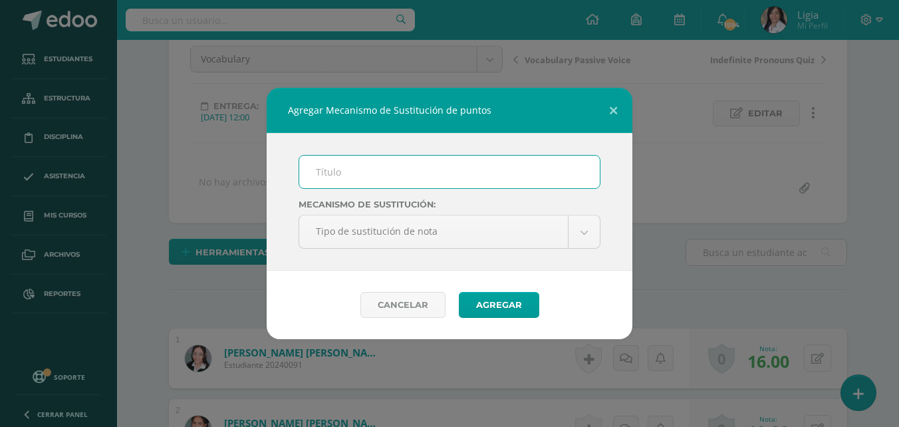
click at [363, 173] on input "text" at bounding box center [449, 172] width 300 height 33
type input "Plan de mejoramiento"
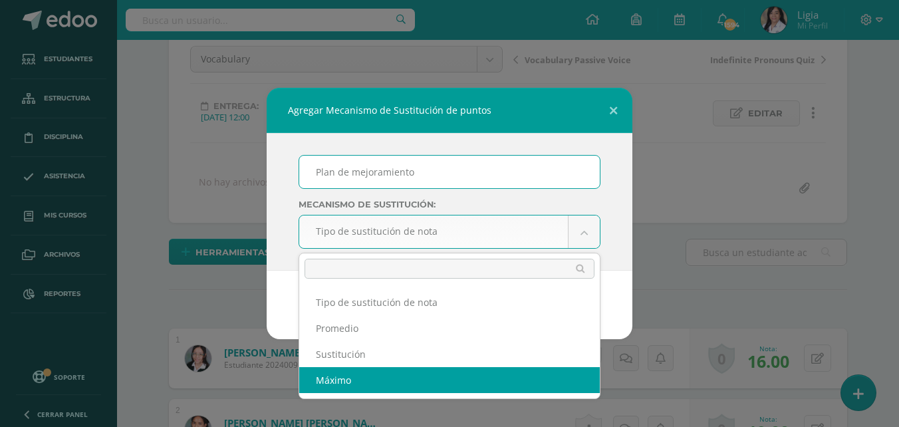
scroll to position [134, 0]
select select "maximum"
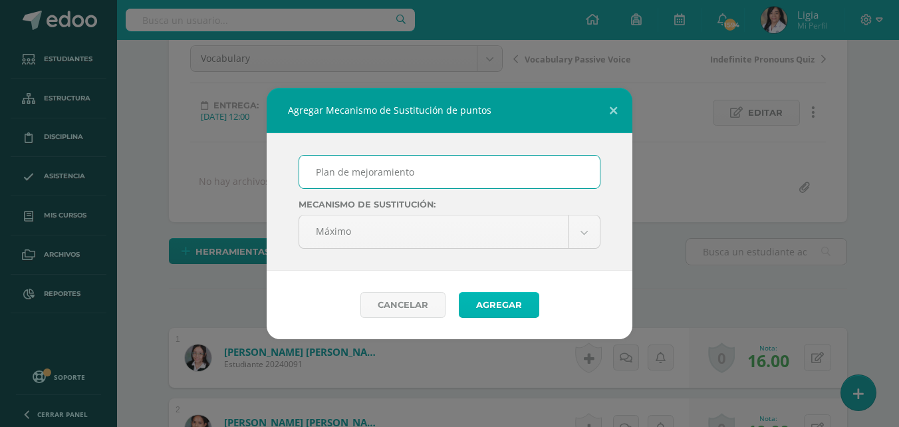
click at [483, 312] on button "Agregar" at bounding box center [499, 305] width 80 height 26
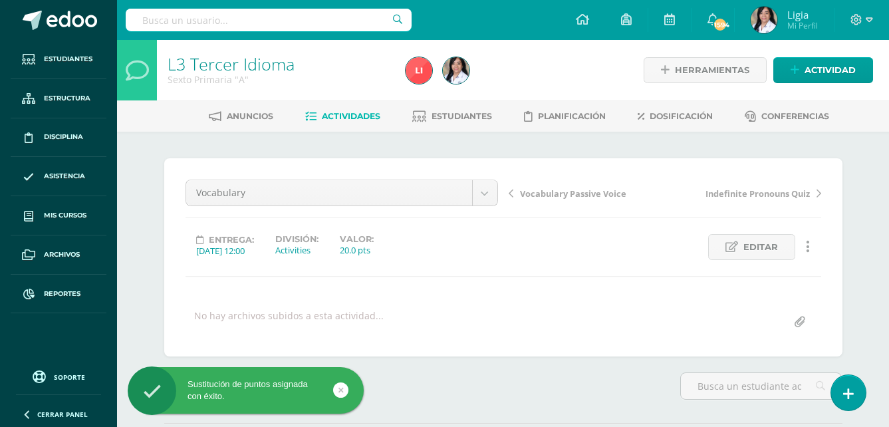
click at [566, 195] on span "Vocabulary Passive Voice" at bounding box center [573, 193] width 106 height 12
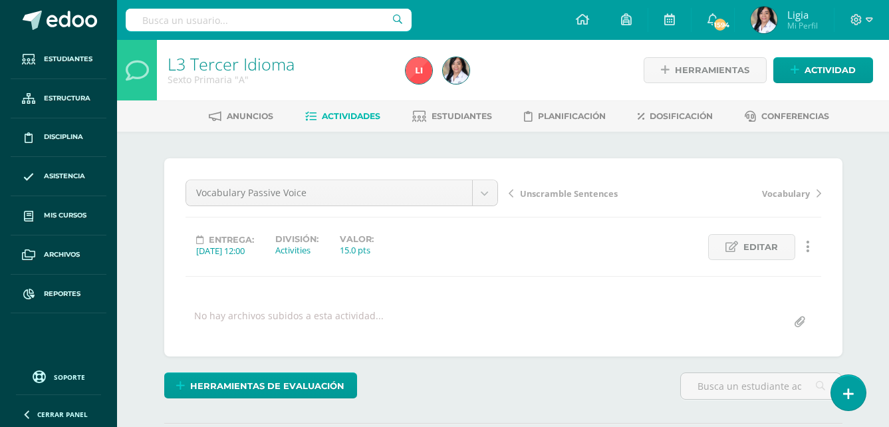
scroll to position [133, 0]
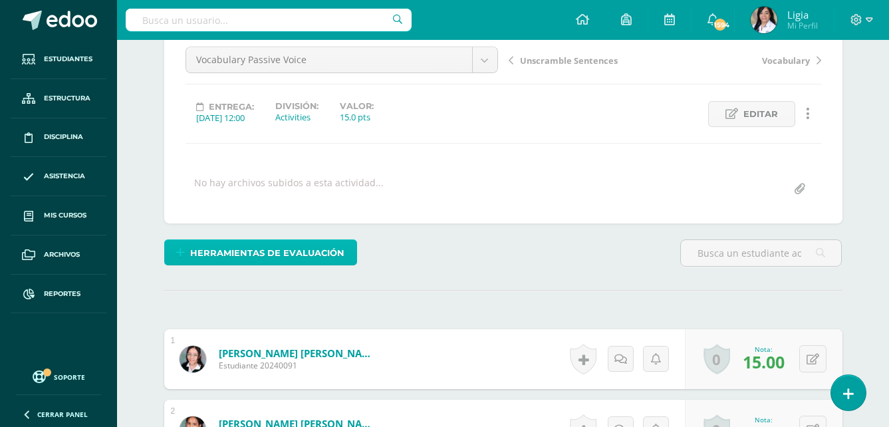
click at [318, 259] on span "Herramientas de evaluación" at bounding box center [267, 253] width 154 height 25
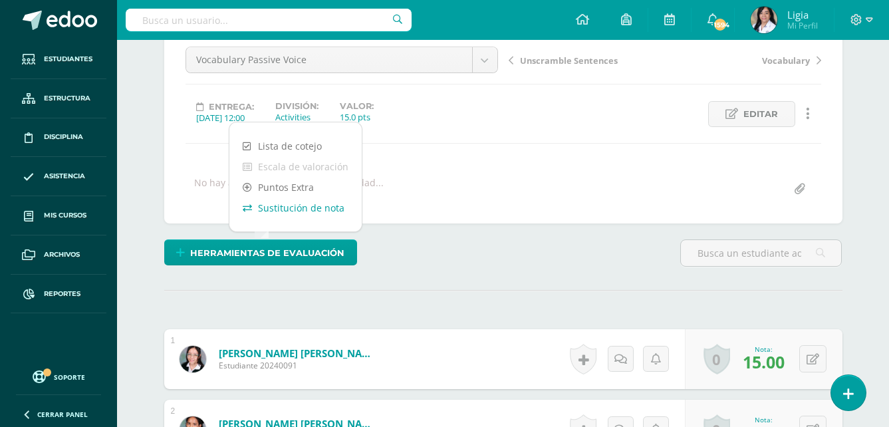
click at [341, 211] on link "Sustitución de nota" at bounding box center [295, 207] width 132 height 21
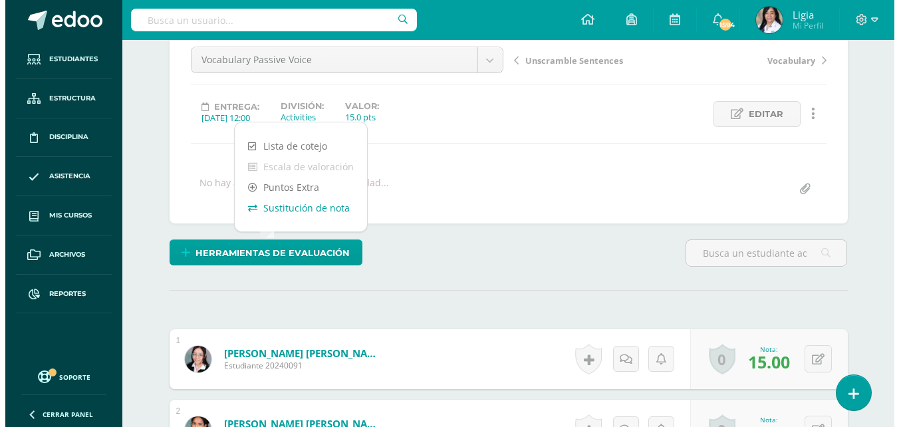
scroll to position [134, 0]
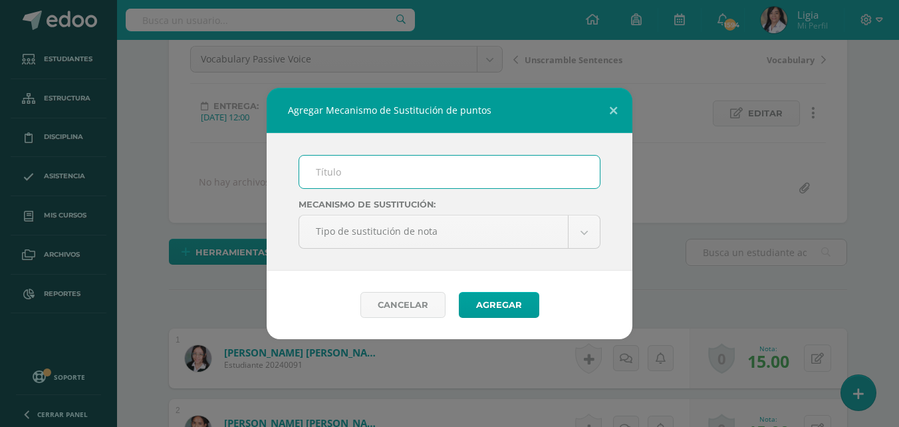
click at [363, 176] on input "text" at bounding box center [449, 172] width 300 height 33
type input "Plan de mejoramiento"
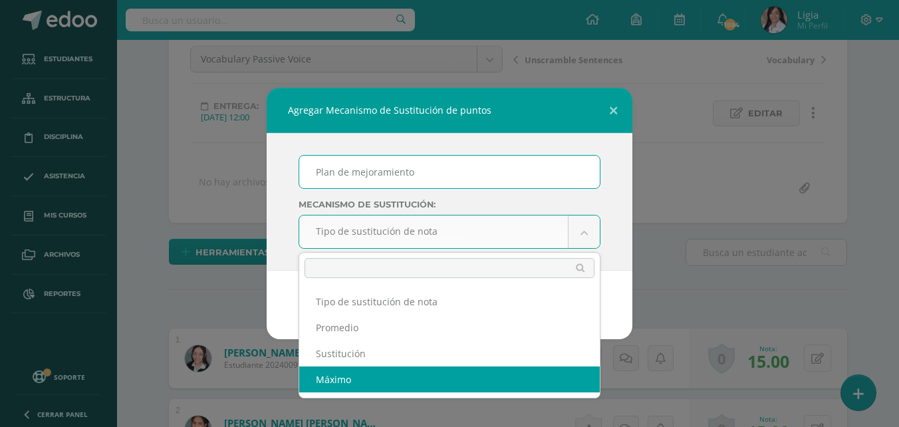
select select "maximum"
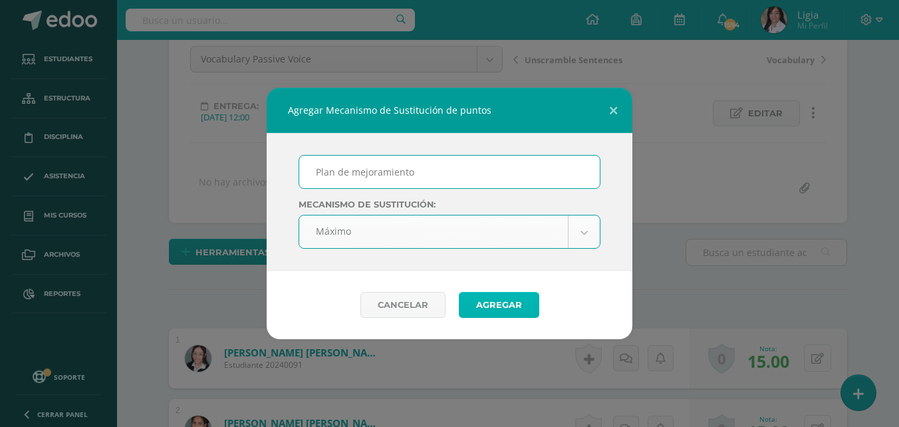
scroll to position [134, 0]
click at [503, 303] on button "Agregar" at bounding box center [499, 305] width 80 height 26
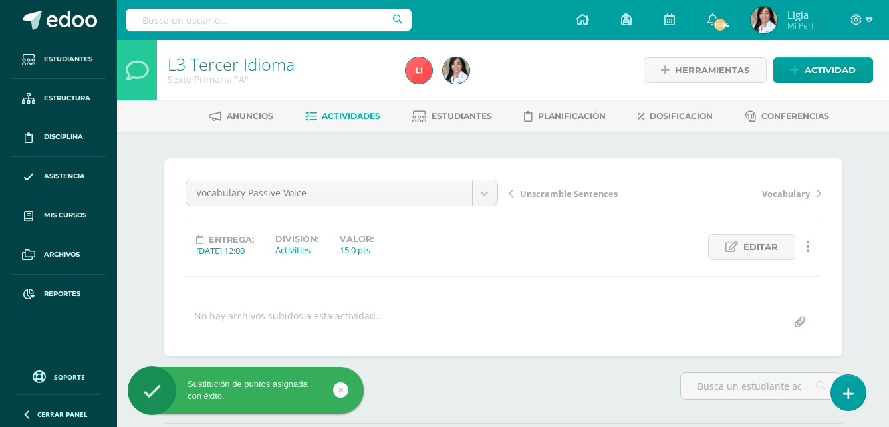
click at [593, 194] on span "Unscramble Sentences" at bounding box center [569, 193] width 98 height 12
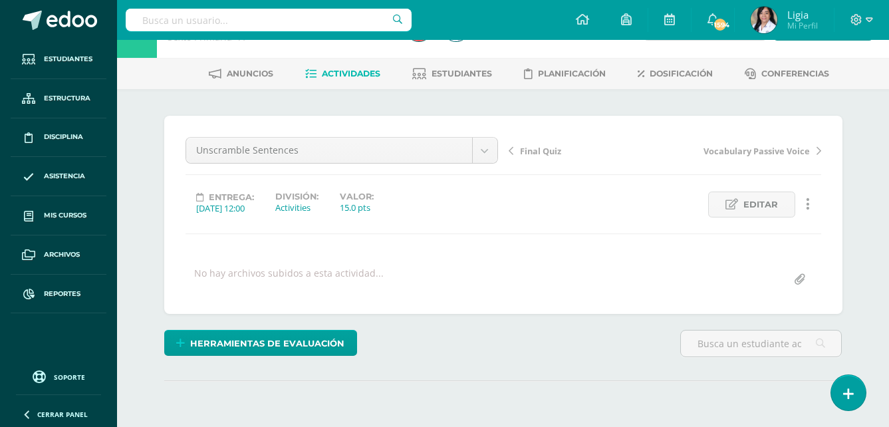
scroll to position [133, 0]
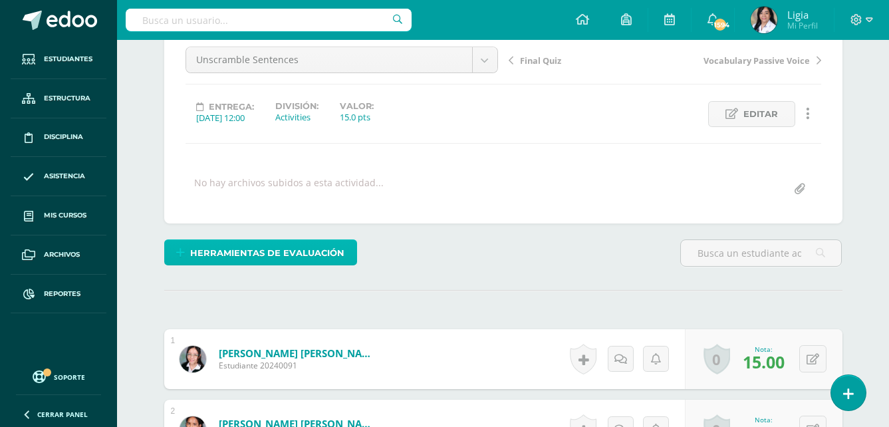
click at [337, 252] on span "Herramientas de evaluación" at bounding box center [267, 253] width 154 height 25
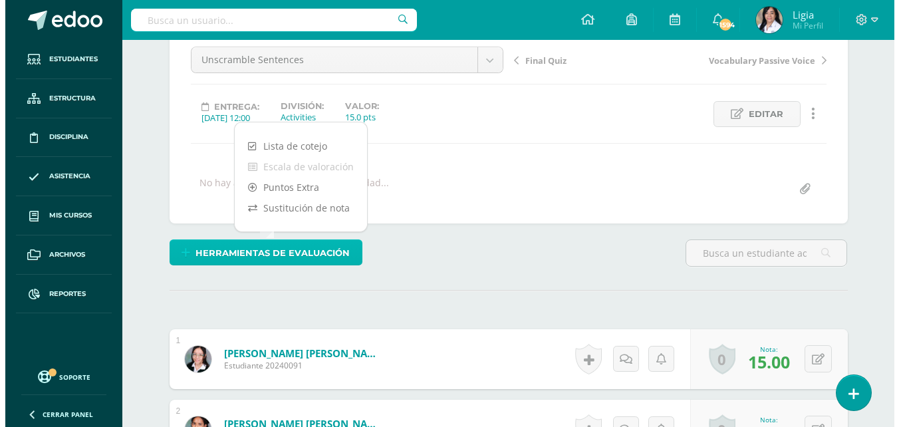
scroll to position [134, 0]
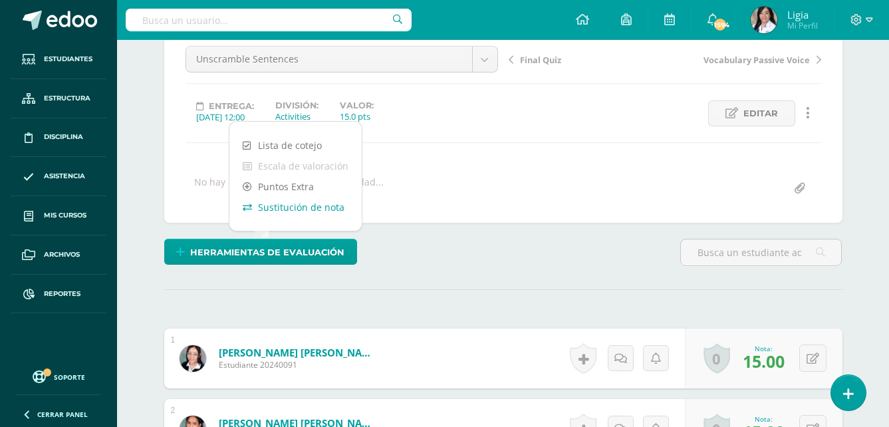
click at [333, 207] on link "Sustitución de nota" at bounding box center [295, 207] width 132 height 21
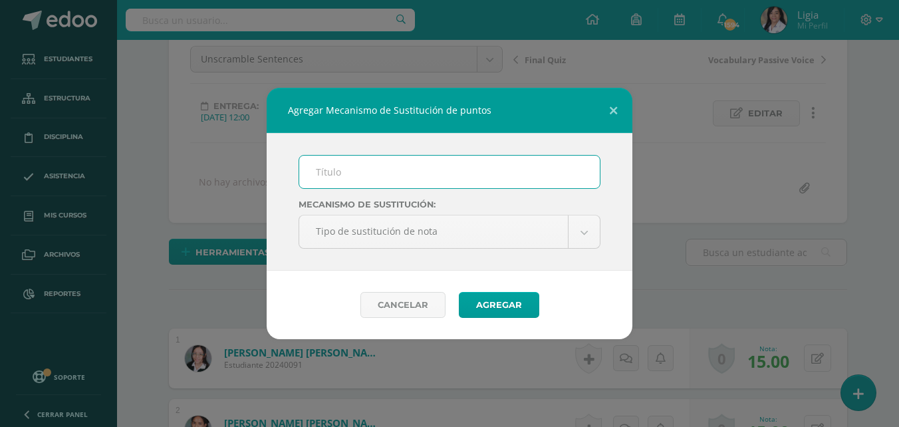
click at [371, 168] on input "text" at bounding box center [449, 172] width 300 height 33
type input "Plan de mejoramiento"
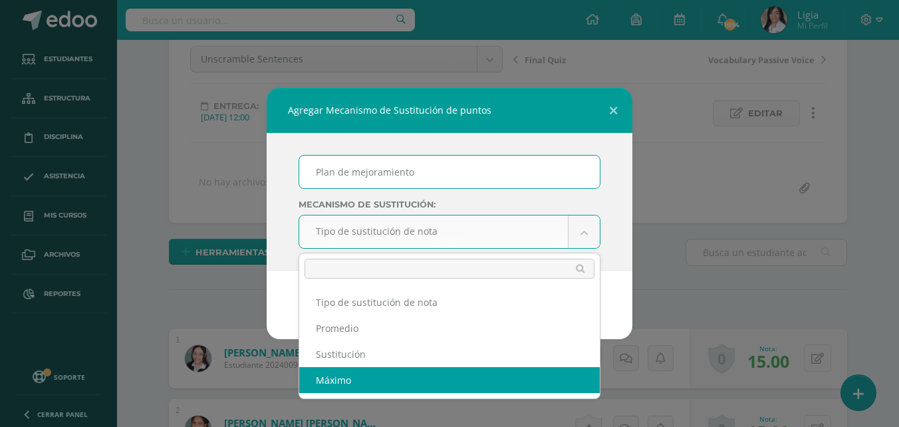
scroll to position [134, 0]
select select "maximum"
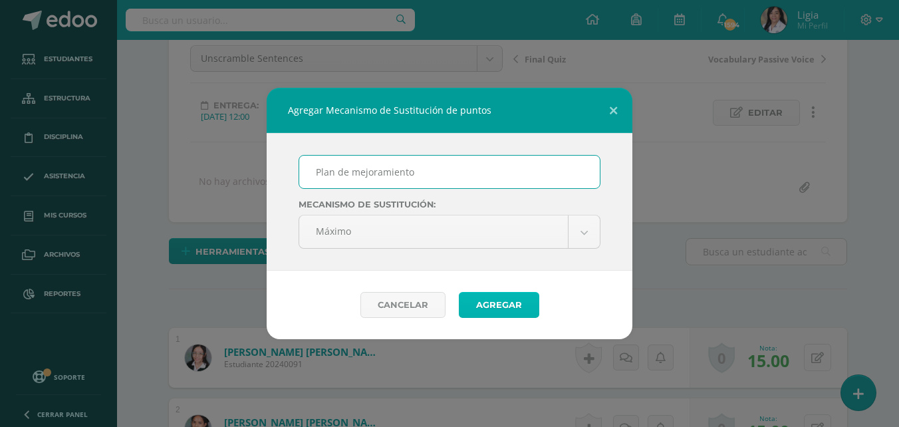
click at [510, 309] on button "Agregar" at bounding box center [499, 305] width 80 height 26
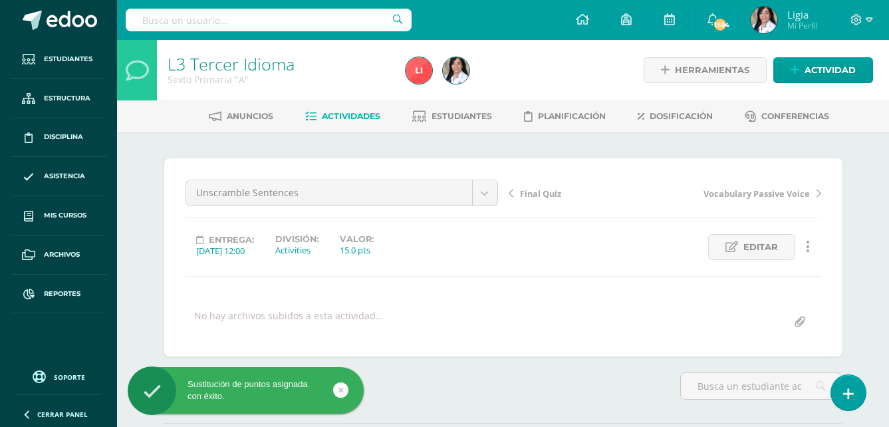
click at [370, 118] on span "Actividades" at bounding box center [351, 116] width 58 height 10
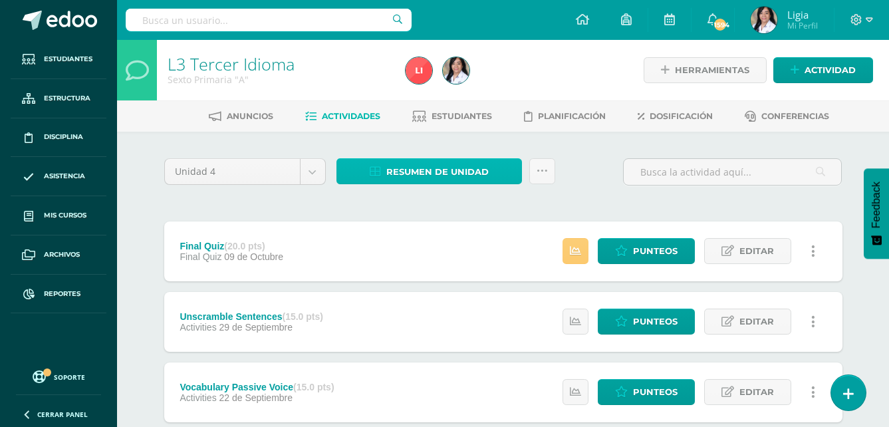
click at [437, 181] on span "Resumen de unidad" at bounding box center [437, 172] width 102 height 25
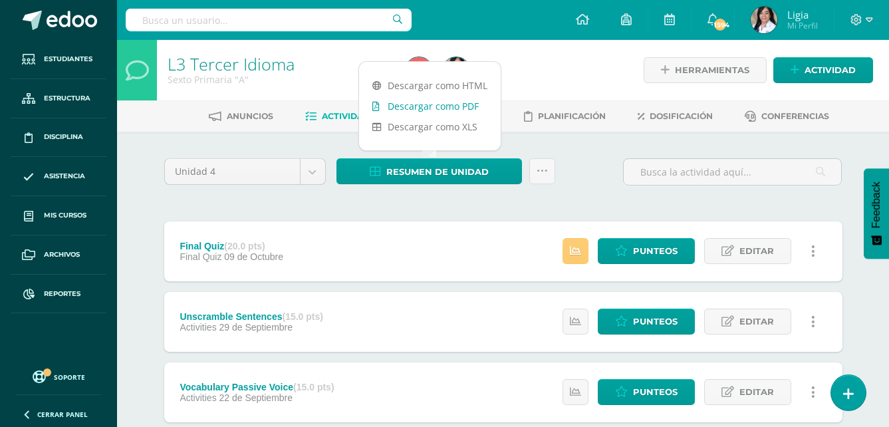
click at [461, 102] on link "Descargar como PDF" at bounding box center [430, 106] width 142 height 21
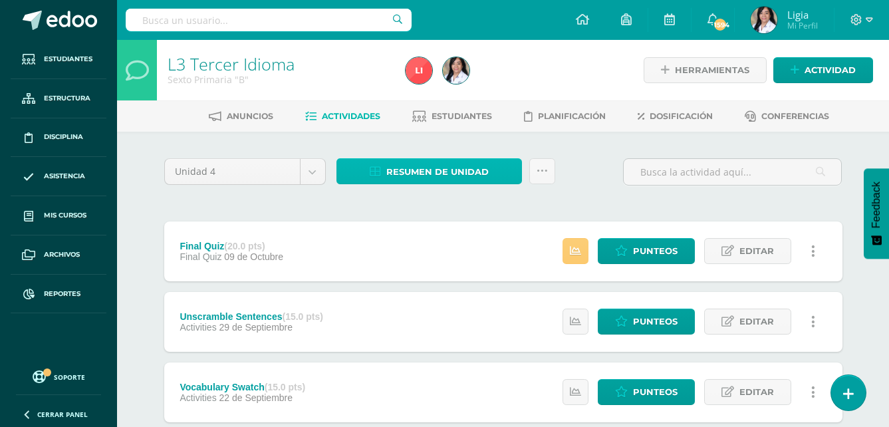
click at [473, 173] on span "Resumen de unidad" at bounding box center [437, 172] width 102 height 25
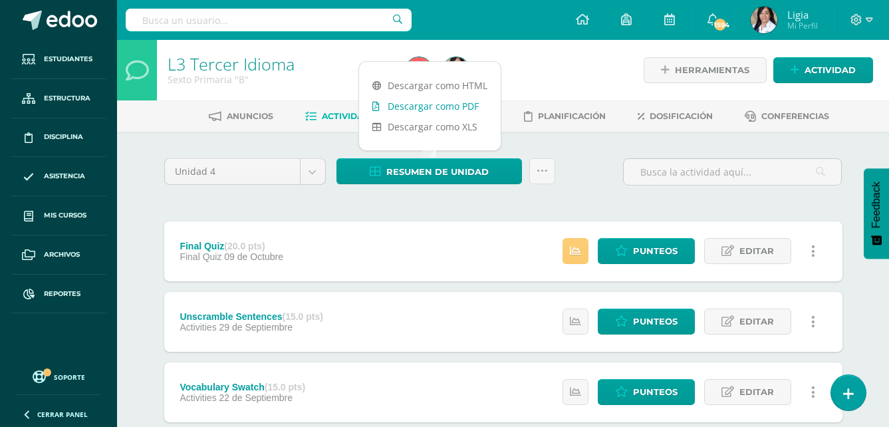
click at [459, 100] on link "Descargar como PDF" at bounding box center [430, 106] width 142 height 21
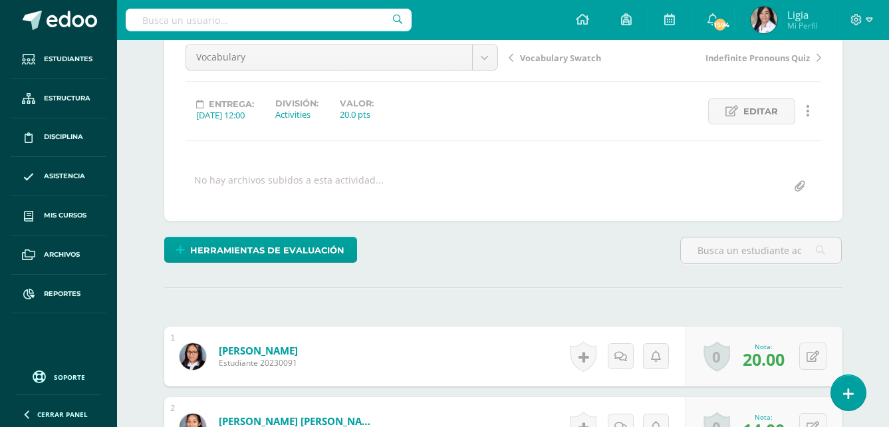
scroll to position [180, 0]
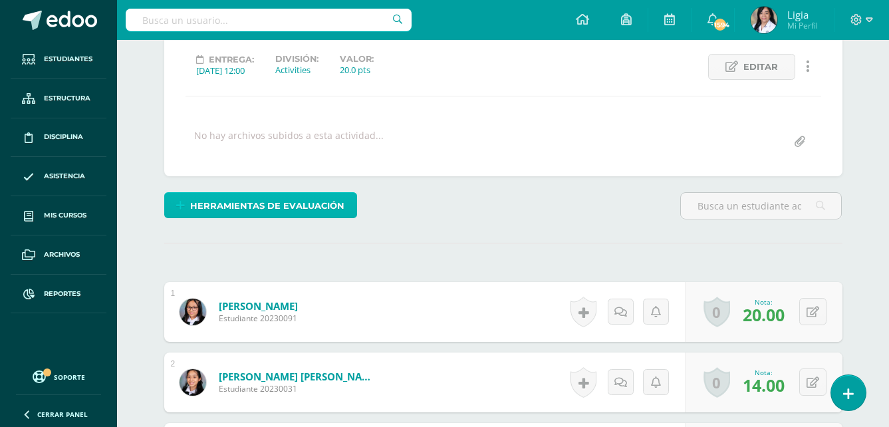
click at [312, 202] on span "Herramientas de evaluación" at bounding box center [267, 205] width 154 height 25
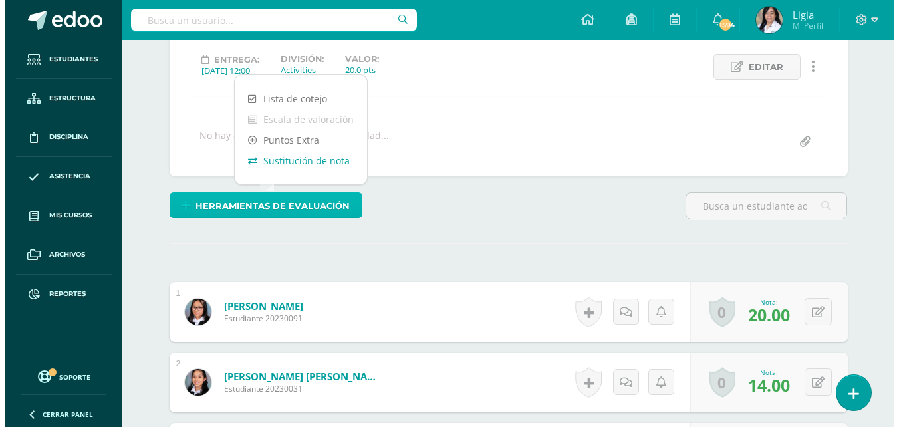
scroll to position [181, 0]
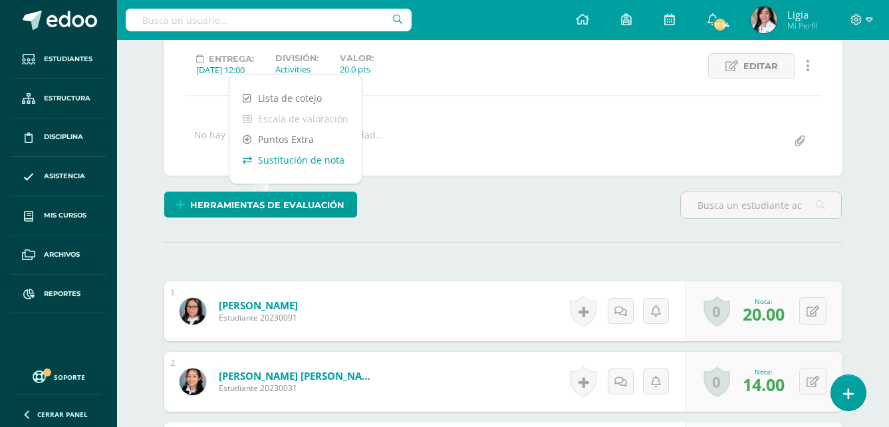
click at [316, 163] on link "Sustitución de nota" at bounding box center [295, 160] width 132 height 21
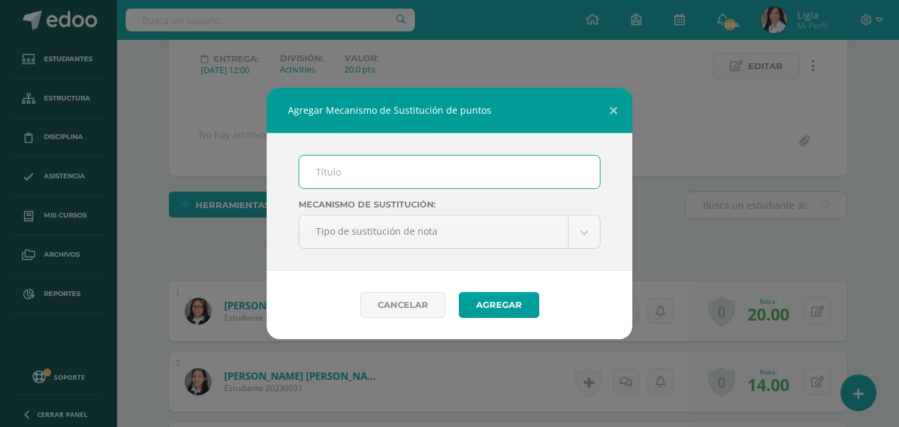
click at [339, 164] on input "text" at bounding box center [449, 172] width 300 height 33
type input "Plan de mejoramiento"
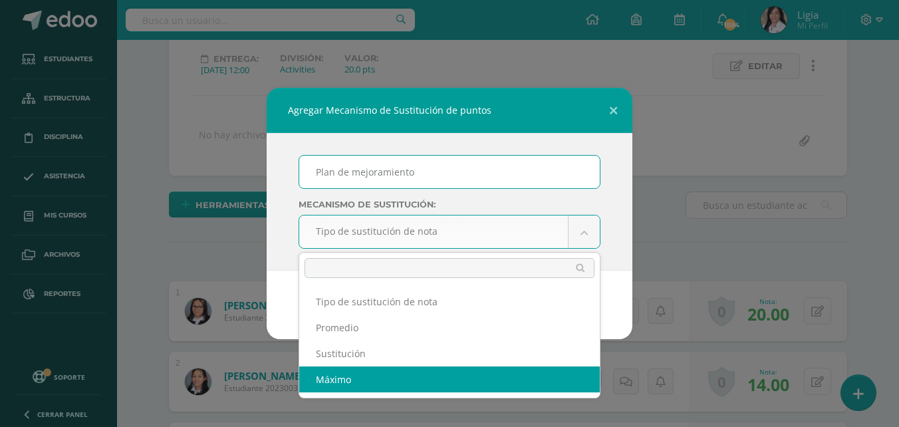
select select "maximum"
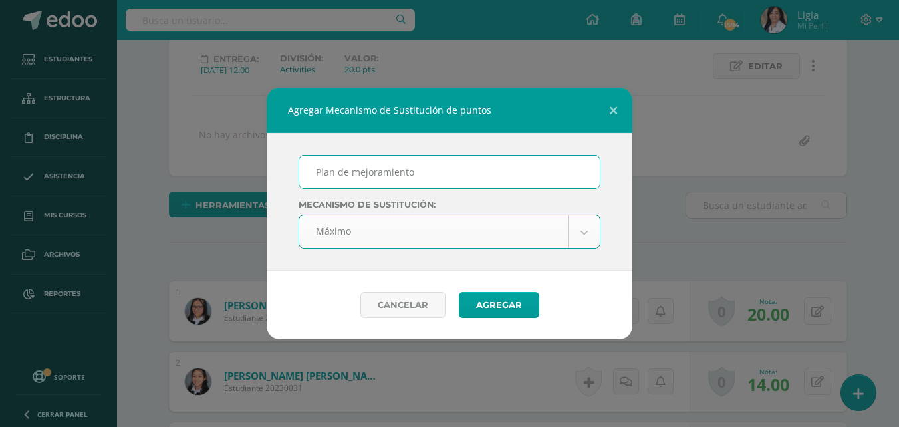
scroll to position [181, 0]
click at [480, 312] on button "Agregar" at bounding box center [499, 305] width 80 height 26
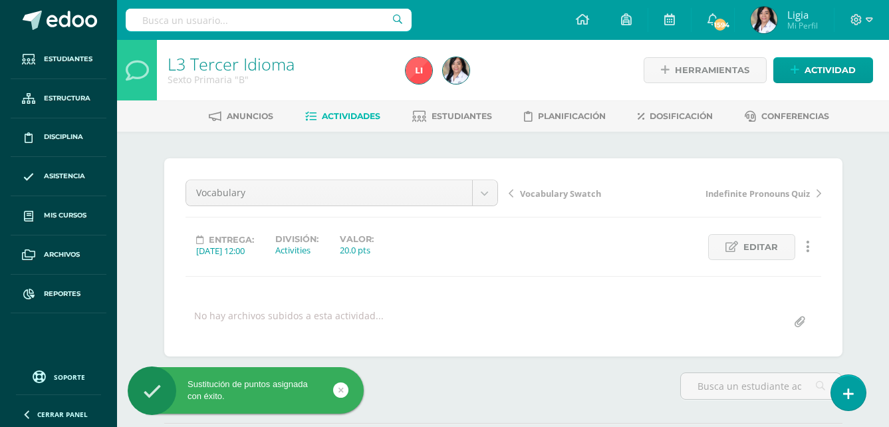
click at [552, 194] on span "Vocabulary Swatch" at bounding box center [560, 193] width 81 height 12
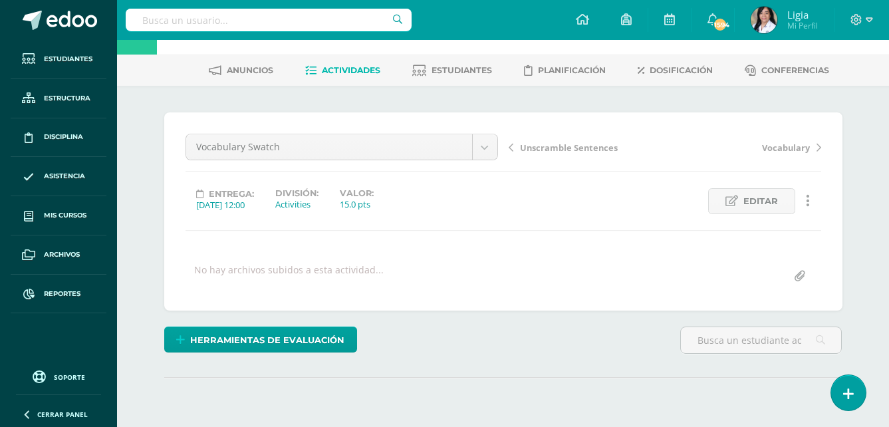
scroll to position [133, 0]
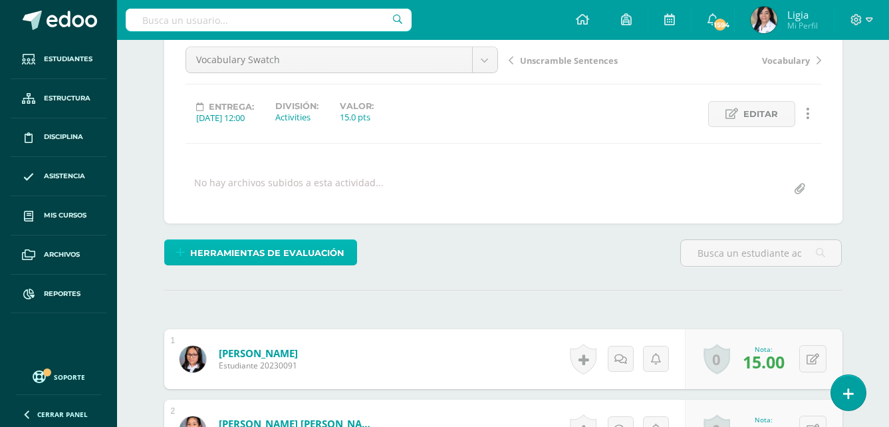
click at [338, 257] on span "Herramientas de evaluación" at bounding box center [267, 253] width 154 height 25
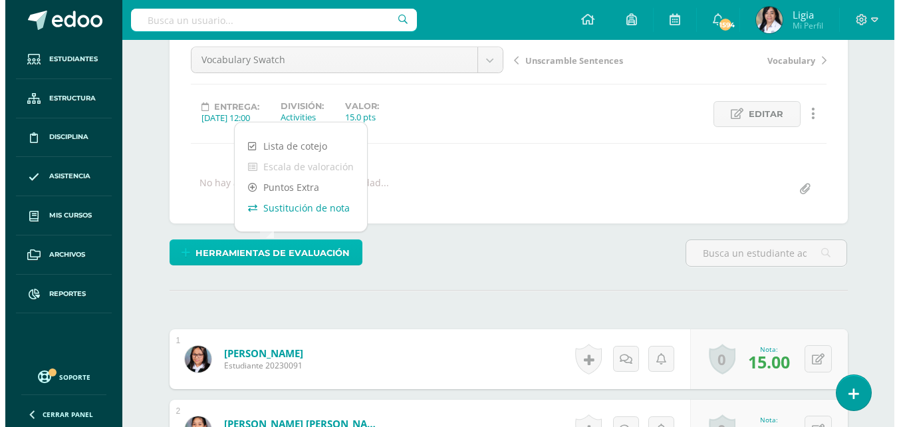
scroll to position [134, 0]
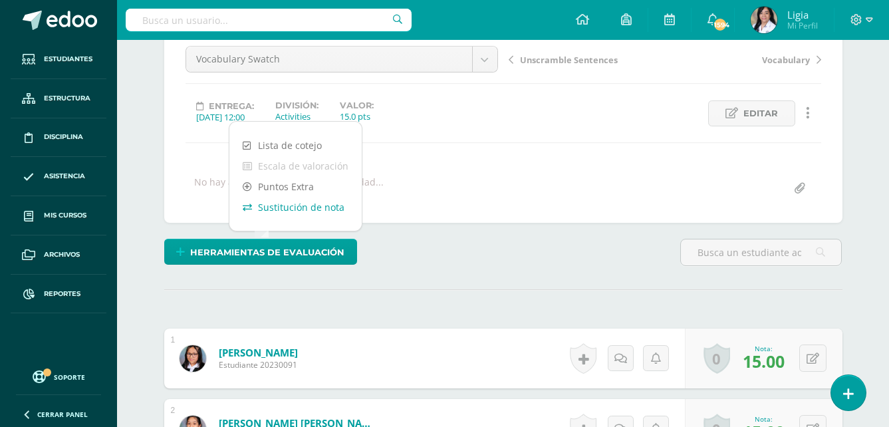
click at [333, 211] on link "Sustitución de nota" at bounding box center [295, 207] width 132 height 21
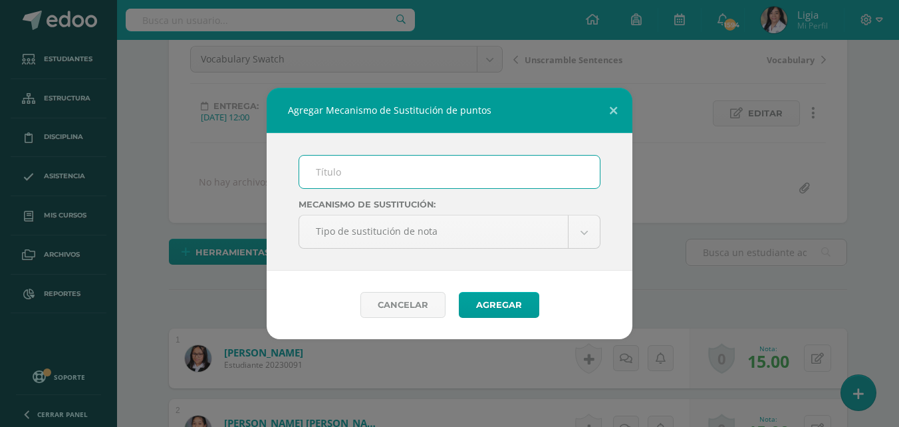
click at [361, 179] on input "text" at bounding box center [449, 172] width 300 height 33
type input "Plan de mejoramiento"
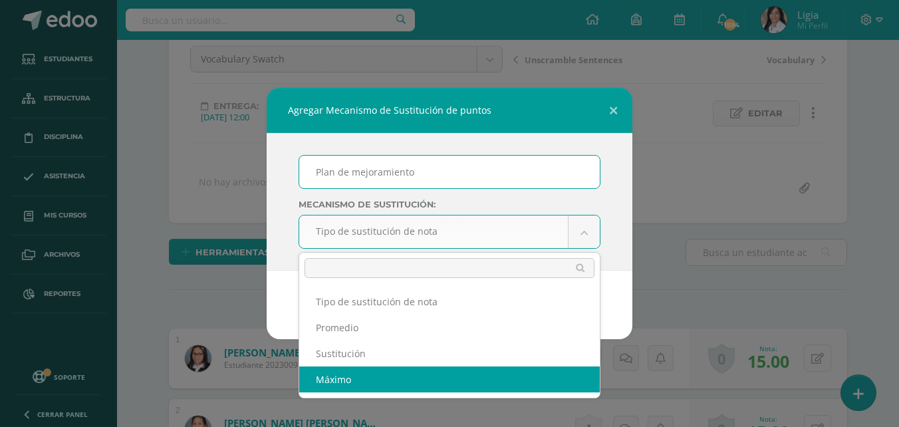
select select "maximum"
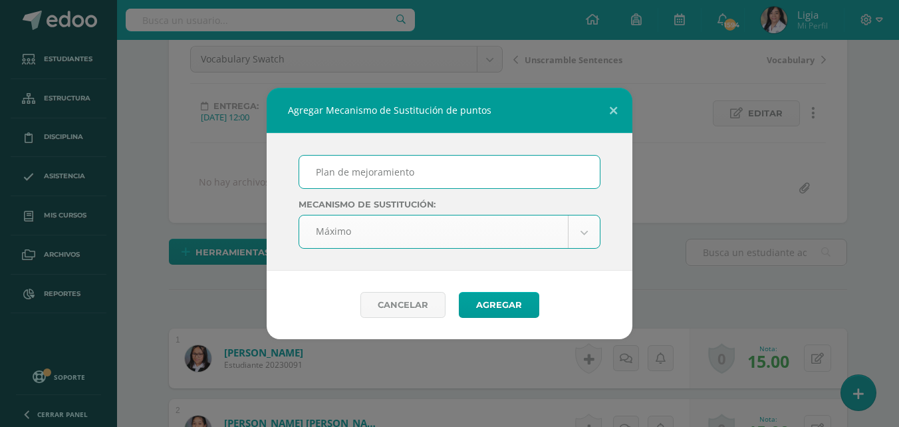
scroll to position [134, 0]
click at [500, 308] on button "Agregar" at bounding box center [499, 305] width 80 height 26
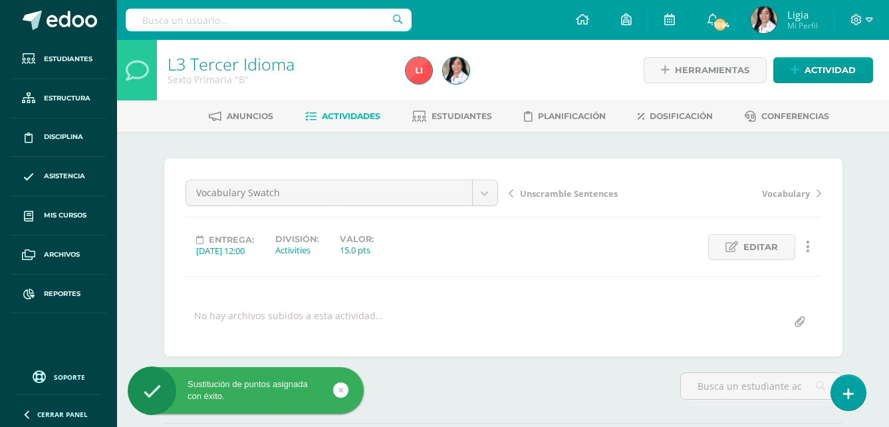
click at [565, 191] on span "Unscramble Sentences" at bounding box center [569, 193] width 98 height 12
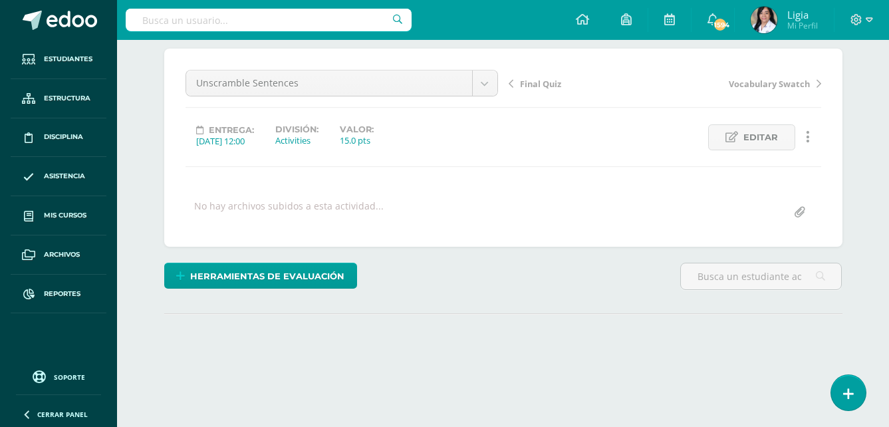
scroll to position [133, 0]
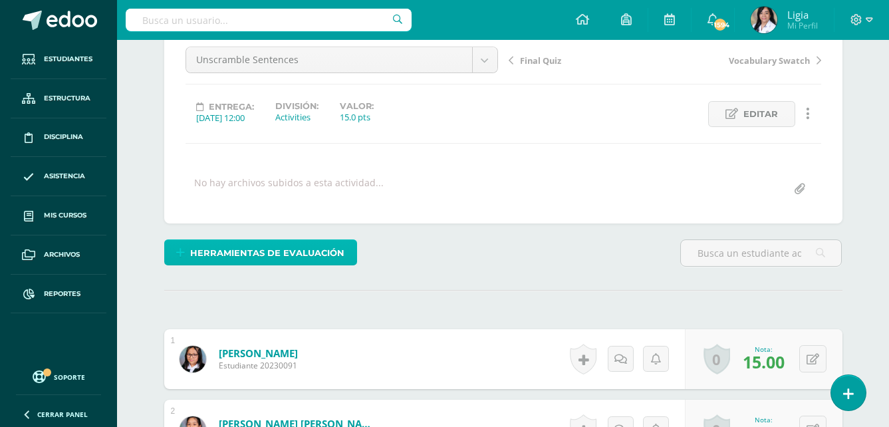
click at [320, 261] on span "Herramientas de evaluación" at bounding box center [267, 253] width 154 height 25
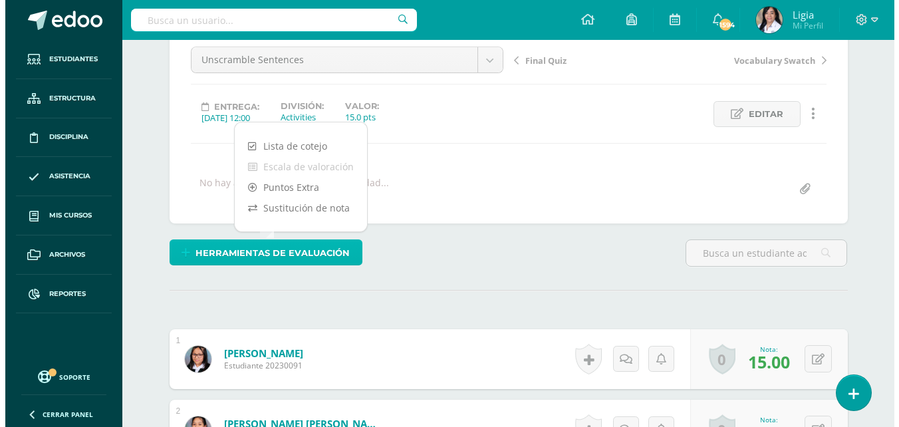
scroll to position [134, 0]
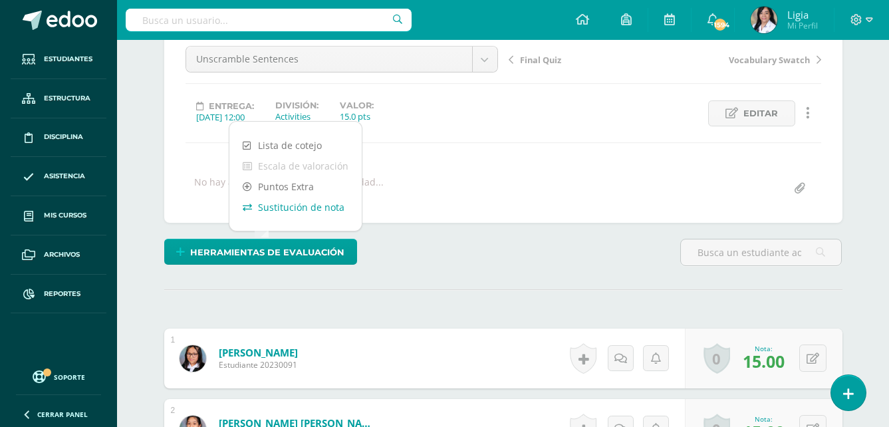
click at [325, 212] on link "Sustitución de nota" at bounding box center [295, 207] width 132 height 21
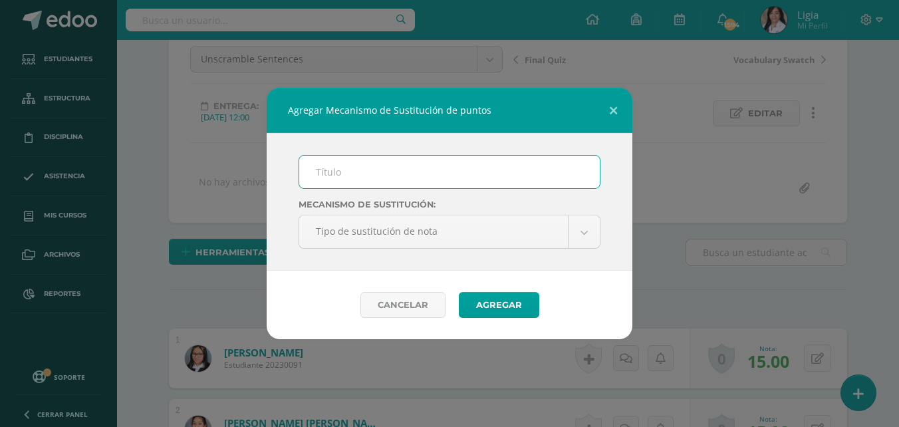
click at [363, 178] on input "text" at bounding box center [449, 172] width 300 height 33
type input "Plan de mejoramiento"
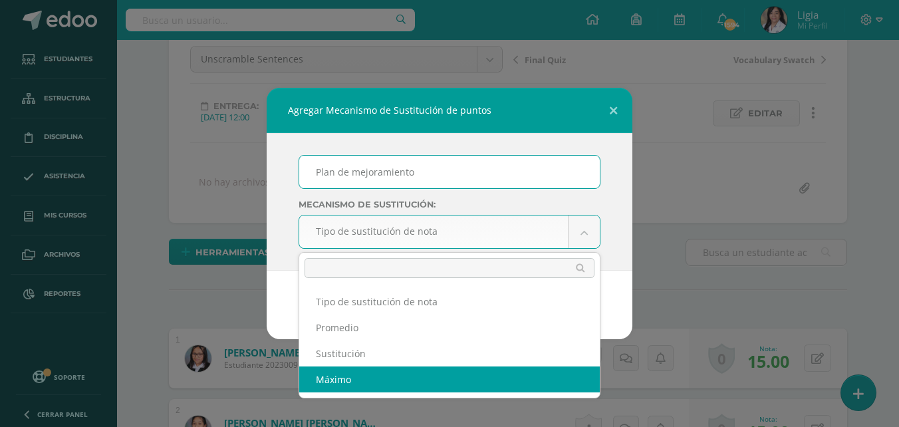
select select "maximum"
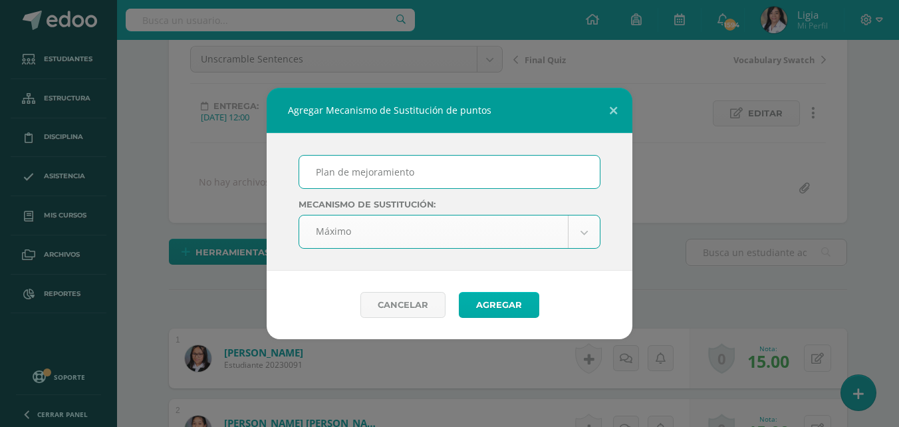
scroll to position [134, 0]
click at [502, 304] on button "Agregar" at bounding box center [499, 305] width 80 height 26
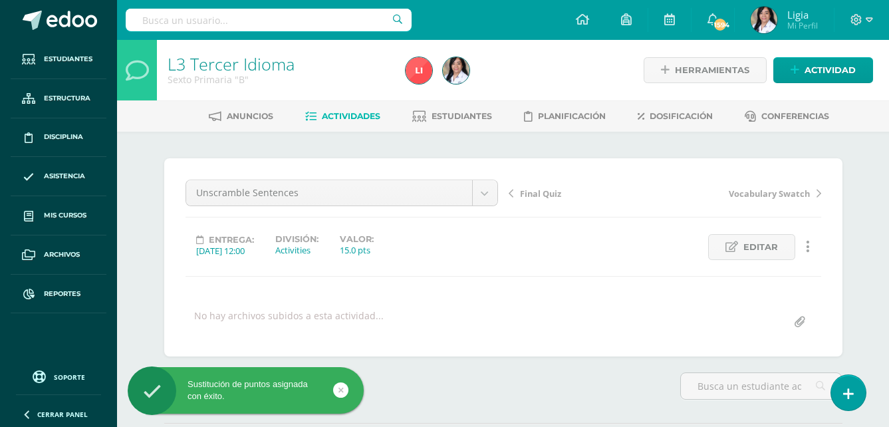
click at [346, 115] on span "Actividades" at bounding box center [351, 116] width 58 height 10
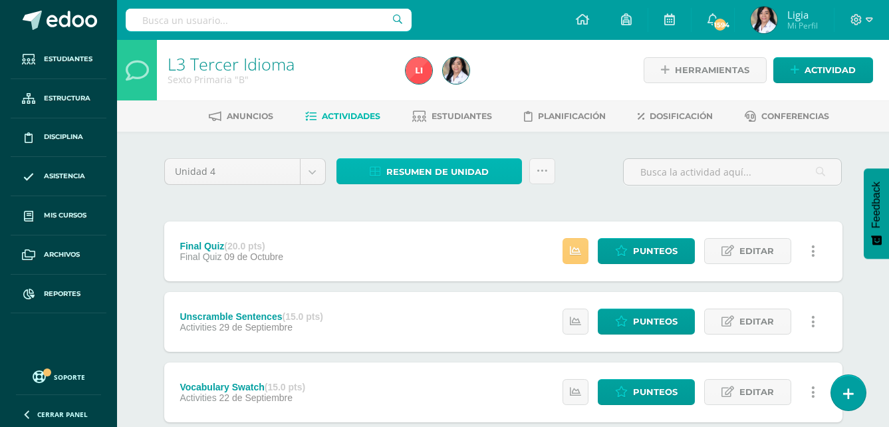
click at [469, 172] on span "Resumen de unidad" at bounding box center [437, 172] width 102 height 25
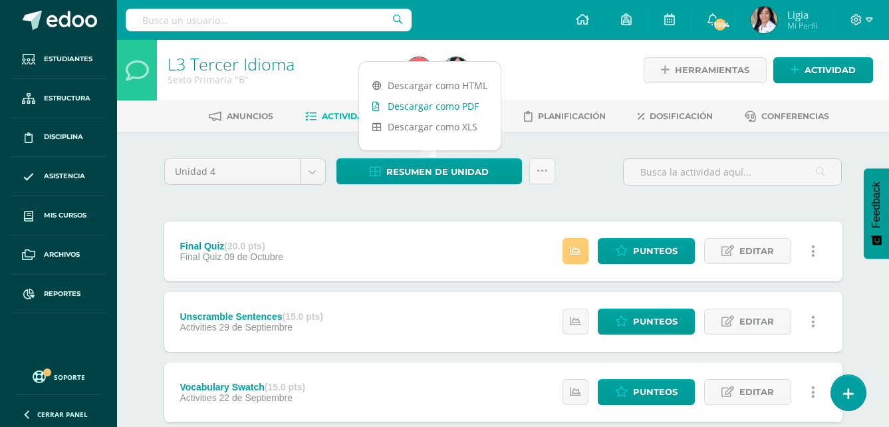
click at [460, 107] on link "Descargar como PDF" at bounding box center [430, 106] width 142 height 21
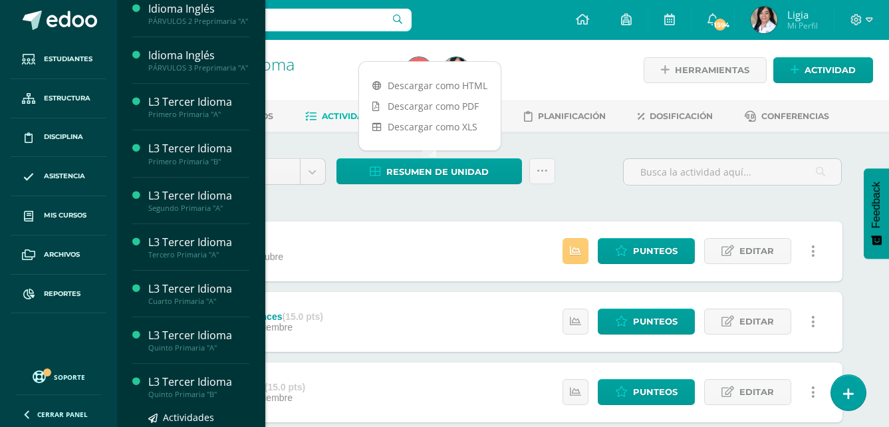
scroll to position [133, 0]
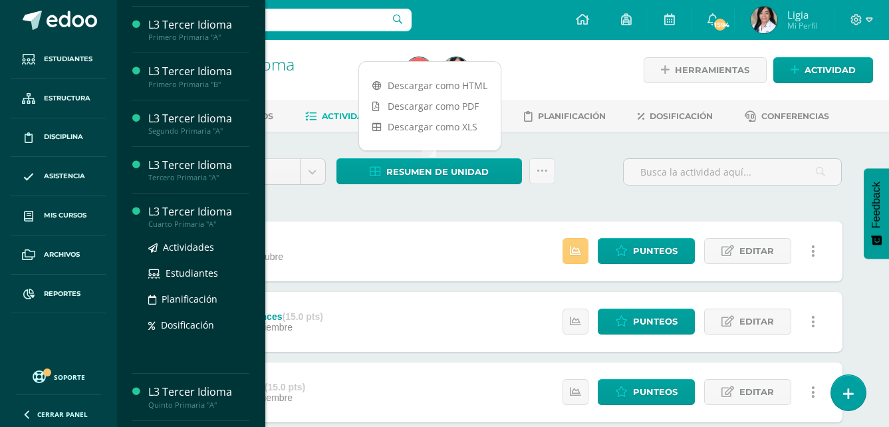
click at [181, 229] on div "Cuarto Primaria "A"" at bounding box center [198, 223] width 101 height 9
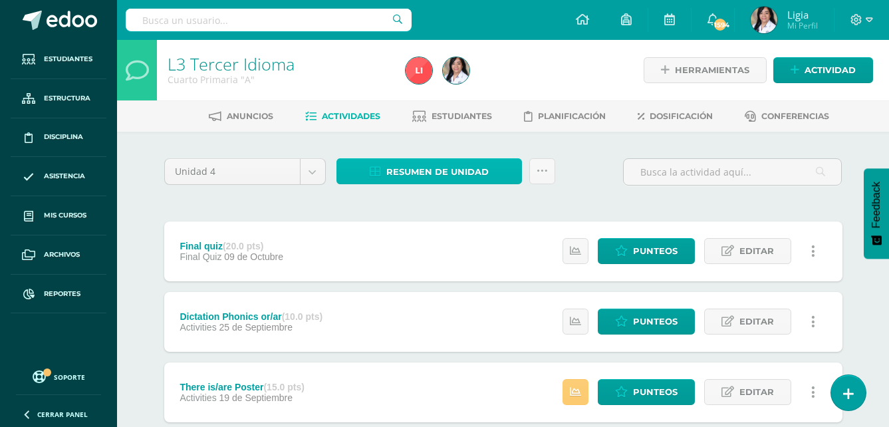
click at [401, 174] on span "Resumen de unidad" at bounding box center [437, 172] width 102 height 25
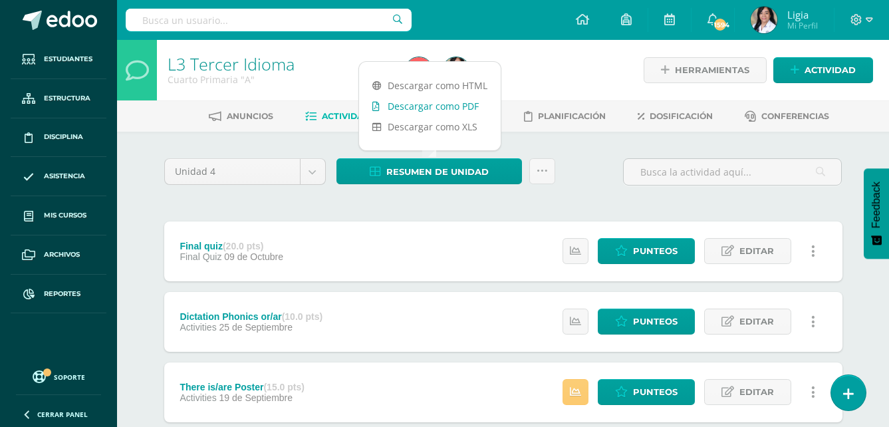
click at [445, 101] on link "Descargar como PDF" at bounding box center [430, 106] width 142 height 21
